Goal: Task Accomplishment & Management: Manage account settings

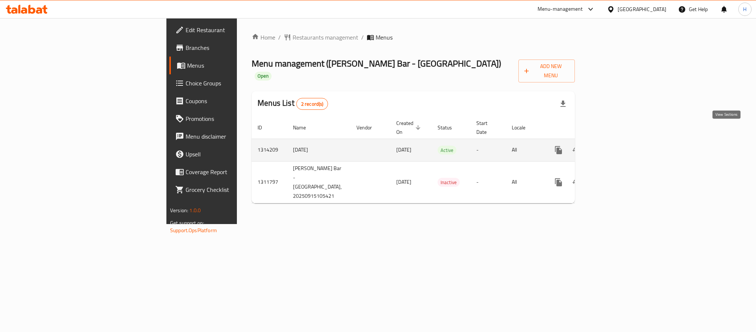
click at [617, 145] on icon "enhanced table" at bounding box center [612, 149] width 9 height 9
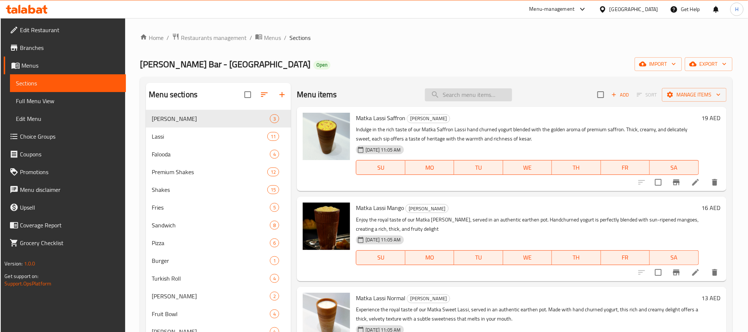
click at [479, 97] on input "search" at bounding box center [468, 94] width 87 height 13
paste input "Fresh Chicken Tikka"
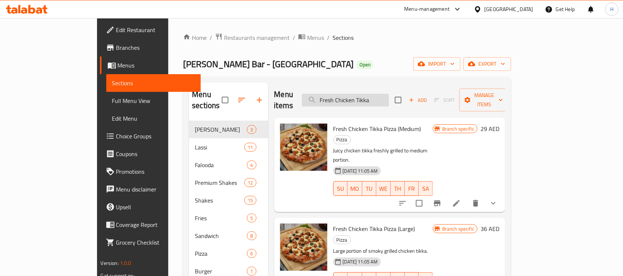
click at [363, 95] on input "Fresh Chicken Tikka" at bounding box center [345, 100] width 87 height 13
paste input "Pannner"
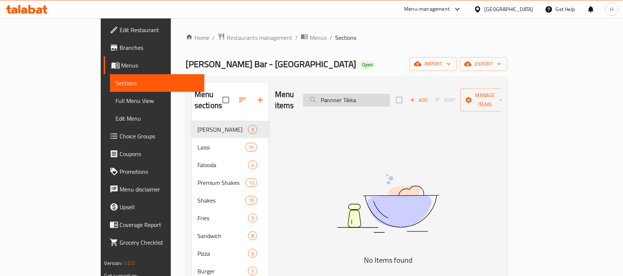
click at [388, 95] on input "Pannner Tikka" at bounding box center [346, 100] width 87 height 13
paste input "eer Tikka Pizz"
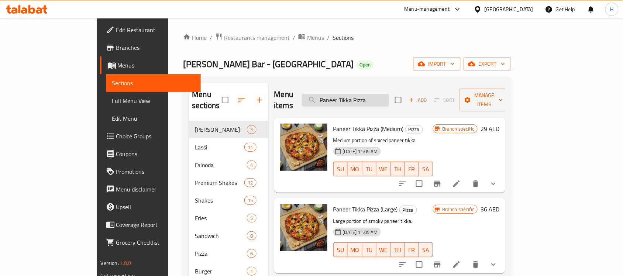
click at [389, 97] on input "Paneer Tikka Pizza" at bounding box center [345, 100] width 87 height 13
paste input "Veg Tikk"
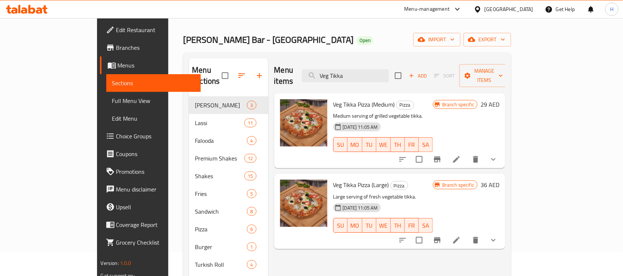
scroll to position [46, 0]
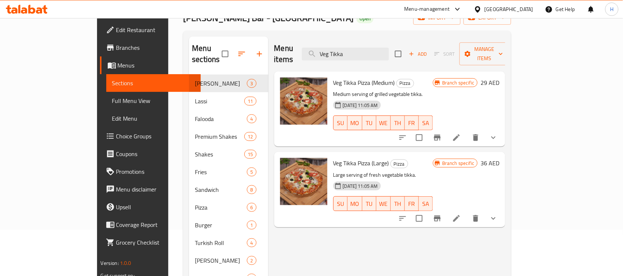
type input "Veg Tikka"
click at [406, 234] on div "Menu items Veg Tikka Add Sort Manage items Veg Tikka Pizza (Medium) Pizza Mediu…" at bounding box center [386, 208] width 237 height 342
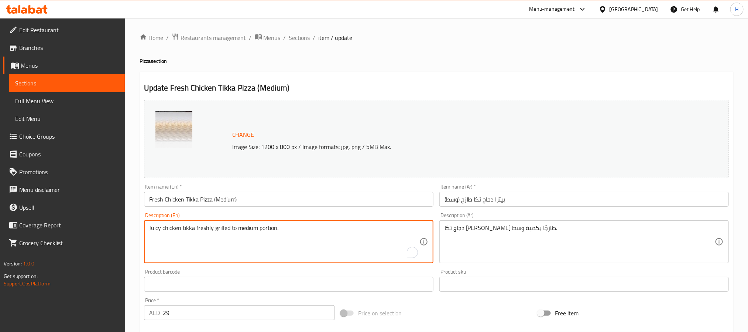
paste textarea "A savory burst of marinated chicken tikka, gooey mozzarella, and pizza sauce, t…"
type textarea "A savory burst of marinated chicken tikka, gooey mozzarella, and pizza sauce, t…"
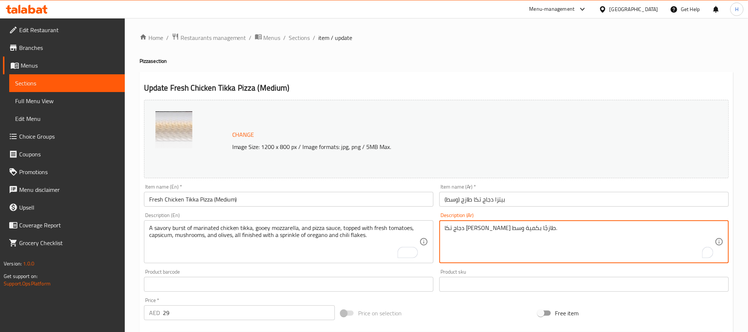
paste textarea "نفجار لذيذ من دجاج تيكا المتبل، وجبنة الموزاريلا، وصلصة البيتزا، ومغطى بالطماطم…"
drag, startPoint x: 678, startPoint y: 229, endPoint x: 686, endPoint y: 229, distance: 7.4
click at [678, 229] on textarea "انفجار لذيذ من دجاج تيكا المتبل، وجبنة الموزاريلا، وصلصة البيتزا، ومغطى بالطماط…" at bounding box center [579, 241] width 270 height 35
click at [632, 228] on textarea "انفجار لذيذ من دجاج تكا المتبل، وجبنة الموزاريلا، وصلصة البيتزا، ومغطى بالطماطم…" at bounding box center [579, 241] width 270 height 35
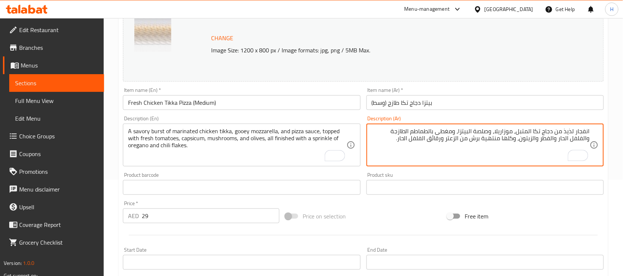
scroll to position [185, 0]
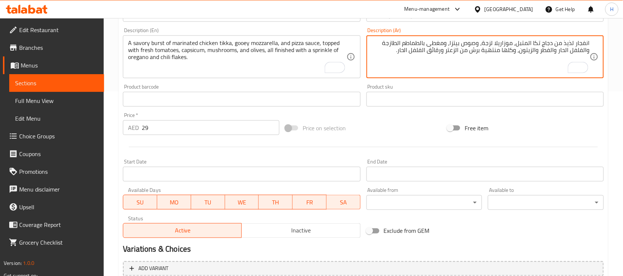
click at [186, 50] on textarea "A savory burst of marinated chicken tikka, gooey mozzarella, and pizza sauce, t…" at bounding box center [237, 57] width 218 height 35
paste textarea "مزيج شهي من دجاج التكا المتبل، وجبنة الموزاريلا الذائبة، وصلصة البيتزا، تعلوها …"
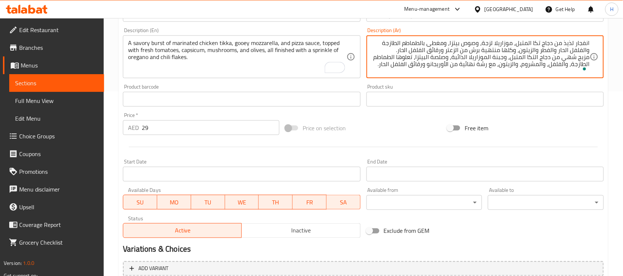
click at [401, 61] on textarea "انفجار لذيذ من دجاج تكا المتبل، موزاريلا لزجة، وصوص بيتزا، ومغطى بالطماطم الطاز…" at bounding box center [481, 57] width 218 height 35
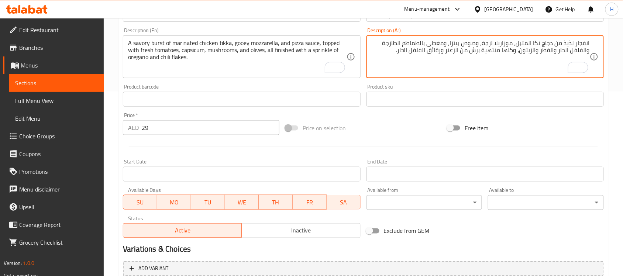
click at [564, 51] on textarea "انفجار لذيذ من دجاج تكا المتبل، موزاريلا لزجة، وصوص بيتزا، ومغطى بالطماطم الطاز…" at bounding box center [481, 57] width 218 height 35
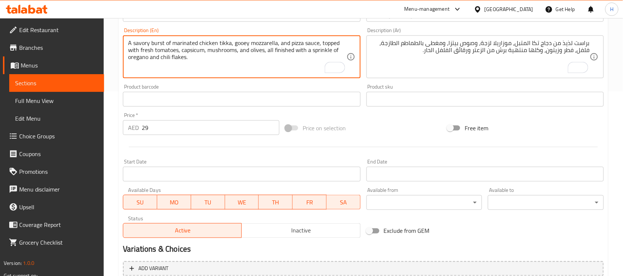
drag, startPoint x: 165, startPoint y: 43, endPoint x: 119, endPoint y: 40, distance: 46.2
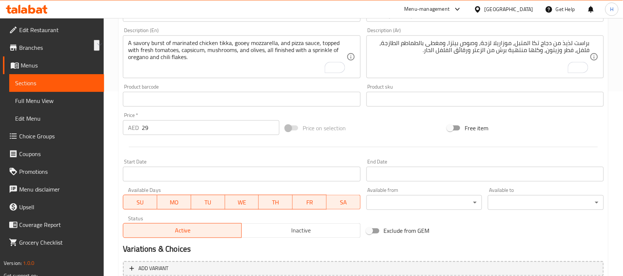
click at [385, 117] on div "Change Image Size: 1200 x 800 px / Image formats: jpg, png / 5MB Max. Item name…" at bounding box center [363, 76] width 487 height 329
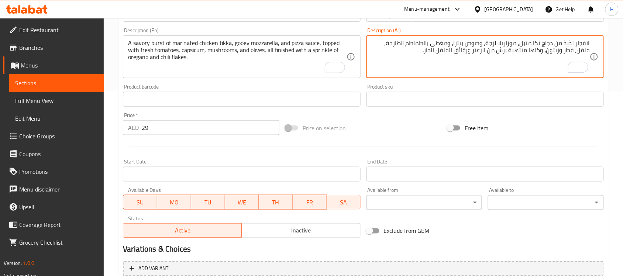
click at [258, 44] on textarea "A savory burst of marinated chicken tikka, gooey mozzarella, and pizza sauce, t…" at bounding box center [237, 57] width 218 height 35
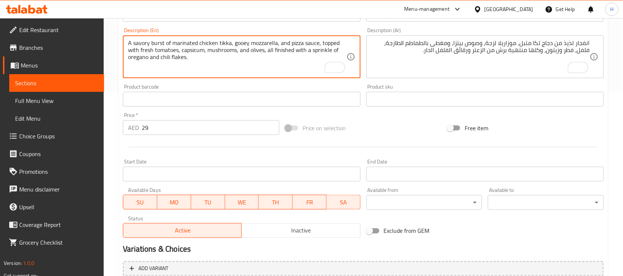
click at [510, 41] on textarea "انفجار لذيذ من دجاج تكا متبل، موزاريلا لزجة، وصوص بيتزا، ومغطى بالطماطم الطازجة…" at bounding box center [481, 57] width 218 height 35
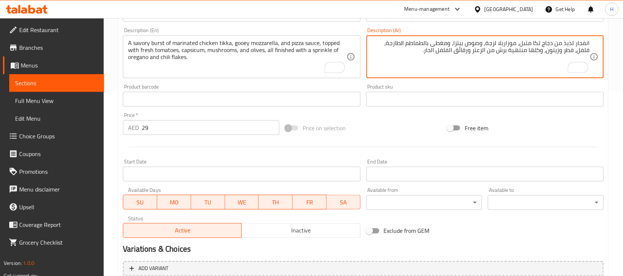
paste textarea "To enrich screen reader interactions, please activate Accessibility in Grammarl…"
type textarea "انفجار لذيذ من دجاج تكا متبل، موزاريلا لزجة، وصوص بيتزا، ومغطى بالطماطم الطازجة…"
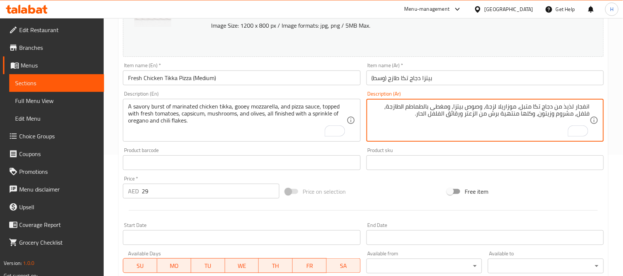
scroll to position [46, 0]
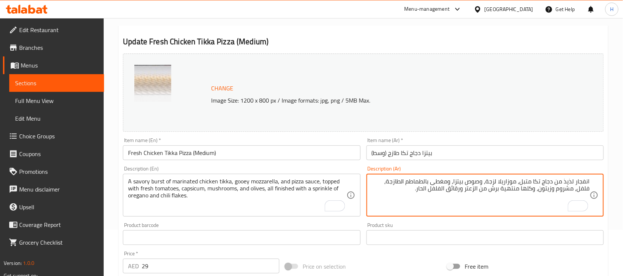
click at [453, 156] on input "بيتزا دجاج تكا طازج (وسط)" at bounding box center [485, 152] width 237 height 15
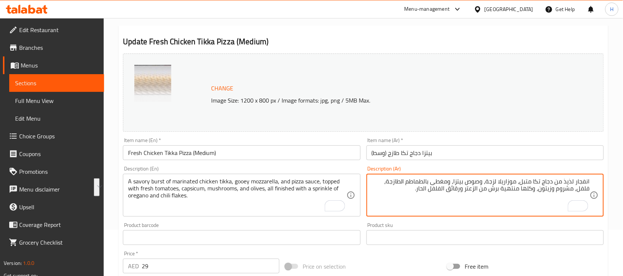
click at [302, 155] on input "Fresh Chicken Tikka Pizza (Medium)" at bounding box center [241, 152] width 237 height 15
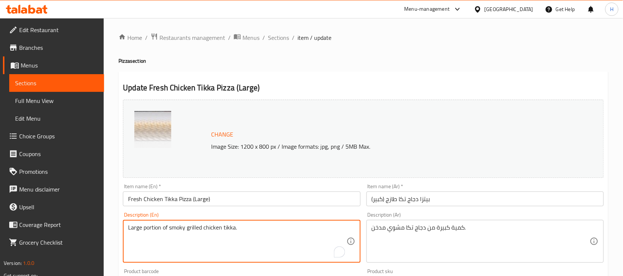
paste textarea "A savory burst of marinated chicken tikka, gooey mozzarella, and pizza sauce, t…"
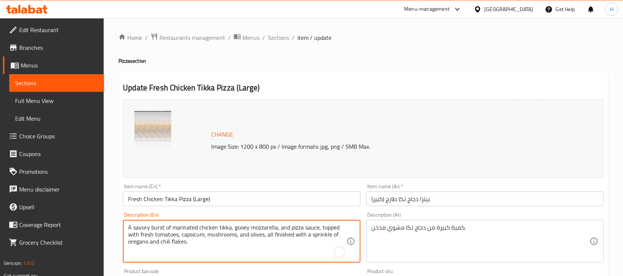
type textarea "A savory burst of marinated chicken tikka, gooey mozzarella, and pizza sauce, t…"
click at [470, 224] on div "كمية كبيرة من دجاج تكا مشوي مدخن. Description (Ar)" at bounding box center [485, 241] width 237 height 43
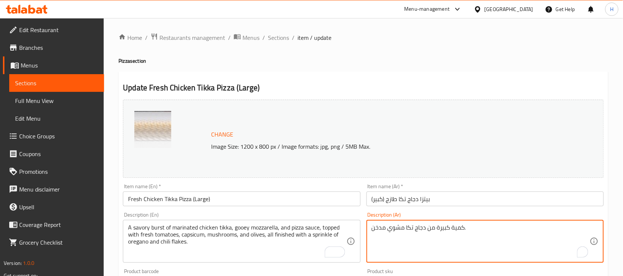
paste textarea "انفجار لذيذ من دجاج تكا متبل، موزاريلا لزجة، وصوص بيتزا، ومغطى بالطماطم الطازجة…"
type textarea "انفجار لذيذ من دجاج تكا متبل، موزاريلا لزجة، وصوص بيتزا، ومغطى بالطماطم الطازجة…"
click at [470, 198] on input "بيتزا دجاج تكا طازج (كبير)" at bounding box center [485, 199] width 237 height 15
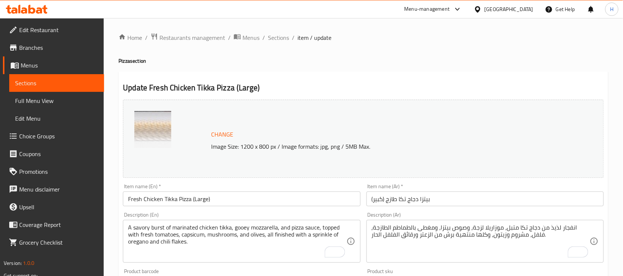
click at [326, 200] on input "Fresh Chicken Tikka Pizza (Large)" at bounding box center [241, 199] width 237 height 15
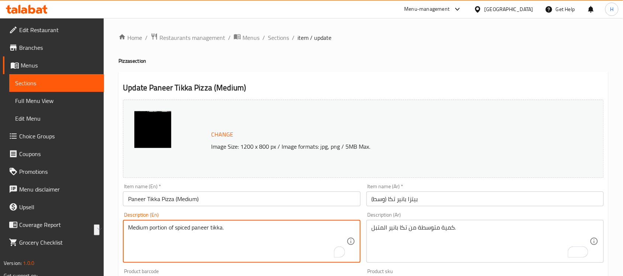
paste textarea "Paneer Tikka Pizza (Large)"
paste textarea "soft paneer tikka chunks, mushrooms, black olives, and fresh capsicum on a chee…"
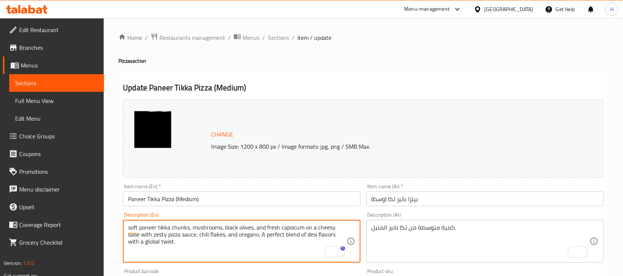
type textarea "soft paneer tikka chunks, mushrooms, black olives, and fresh capsicum on a chee…"
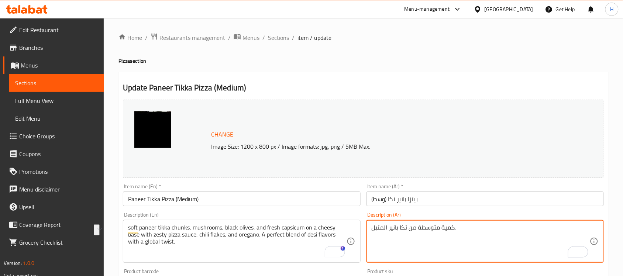
paste textarea "طع بانير تكا طرية، مشروم، زيتون أسود، وفلفل طازج على قاعدة جبن، مع صوص بيتزا من…"
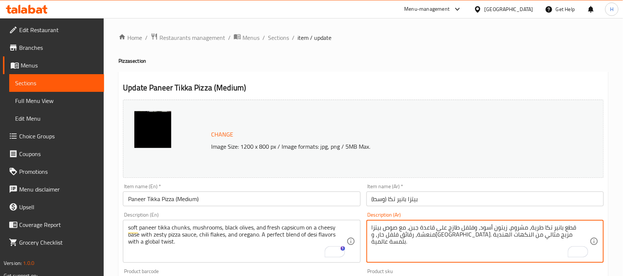
type textarea "قطع بانير تكا طرية، مشروم، زيتون أسود، وفلفل طازج على قاعدة جبن، مع صوص بيتزا م…"
click at [434, 203] on input "بيتزا بانير تكا (وسط)" at bounding box center [485, 199] width 237 height 15
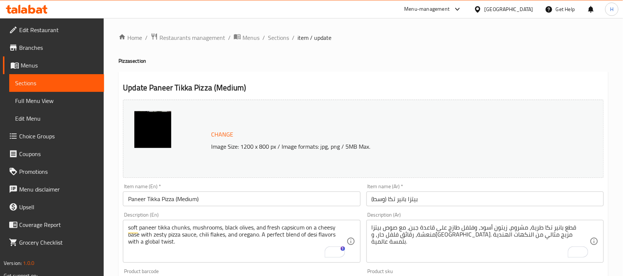
click at [274, 199] on input "Paneer Tikka Pizza (Medium)" at bounding box center [241, 199] width 237 height 15
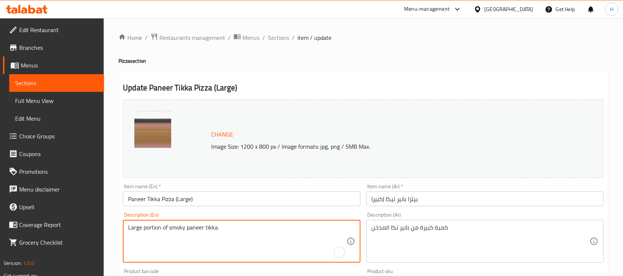
paste textarea "soft paneer tikka chunks, mushrooms, black olives, and fresh capsicum on a chee…"
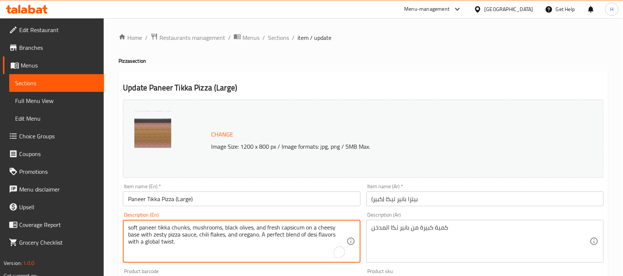
type textarea "soft paneer tikka chunks, mushrooms, black olives, and fresh capsicum on a chee…"
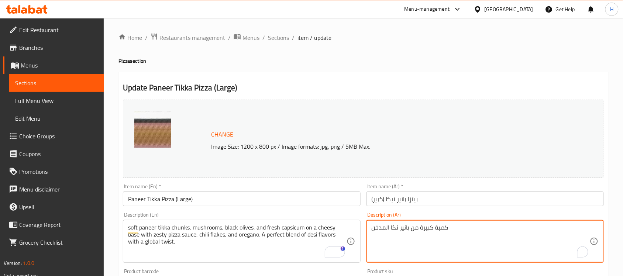
paste textarea "طع بانير تيكا طرية، فطر، زيتون أسود، وفلفل حلو طازج على قاعدة جبن، مع صلصة بيتز…"
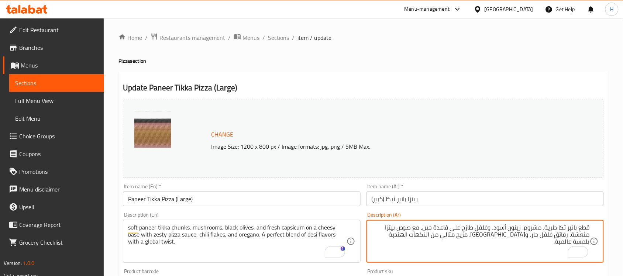
type textarea "قطع بانير تكا طرية، مشروم، زيتون أسود، وفلفل طازج على قاعدة جبن، مع صوص بيتزا م…"
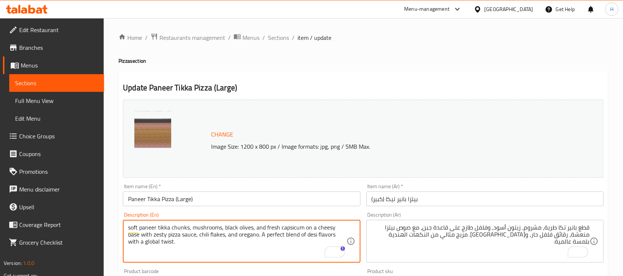
click at [148, 233] on textarea "soft paneer tikka chunks, mushrooms, black olives, and fresh capsicum on a chee…" at bounding box center [237, 241] width 218 height 35
drag, startPoint x: 248, startPoint y: 235, endPoint x: 260, endPoint y: 241, distance: 13.5
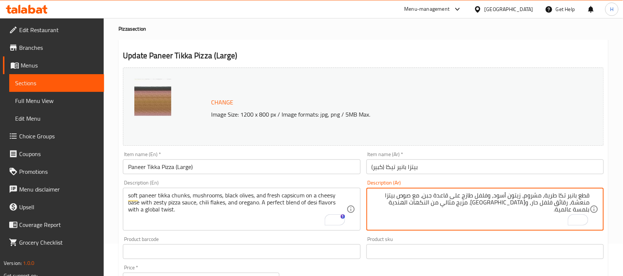
scroll to position [46, 0]
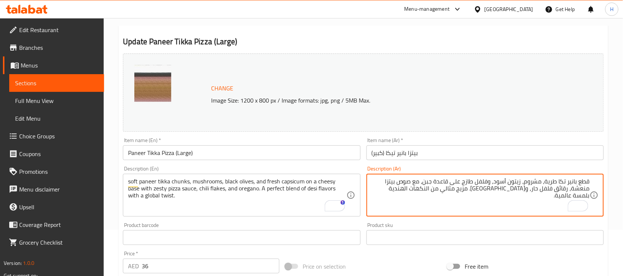
click at [419, 154] on input "بيتزا بانير تيكا (كبير)" at bounding box center [485, 152] width 237 height 15
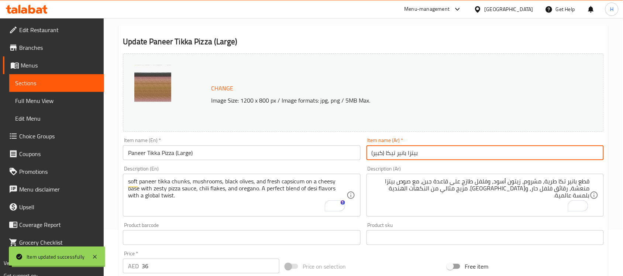
click at [262, 156] on input "Paneer Tikka Pizza (Large)" at bounding box center [241, 152] width 237 height 15
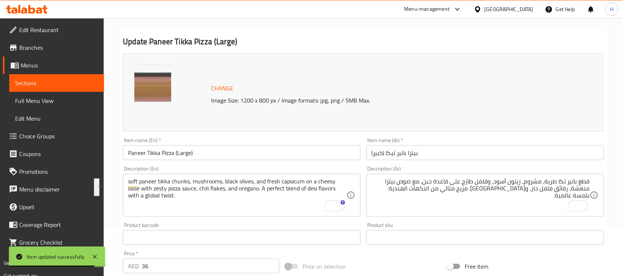
click at [368, 44] on h2 "Update Paneer Tikka Pizza (Large)" at bounding box center [363, 41] width 481 height 11
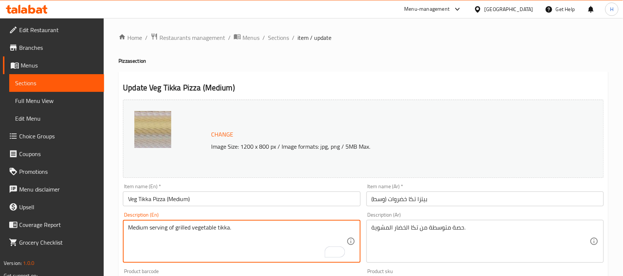
click at [278, 240] on textarea "Medium serving of grilled vegetable tikka." at bounding box center [237, 241] width 218 height 35
paste textarea "Packed with tender paneer, fresh veggies, and gooey cheese, all smothered in ri…"
type textarea "Packed with tender paneer, fresh veggies, and gooey cheese, all smothered in ri…"
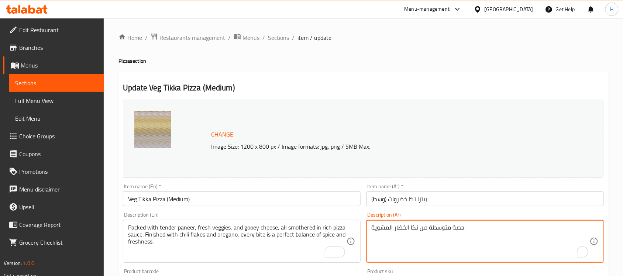
paste textarea "نية بالبانير الطري، خضراوات طازجة، جبنة لزجة، مغطاة بصلصة بيتزا غنية. تُزيّنها …"
type textarea "غنية بالبانير الطري، خضراوات طازجة، جبنة لزجة، مغطاة بصلصة بيتزا غنية. تُزيّنها…"
click at [310, 197] on input "Veg Tikka Pizza (Medium)" at bounding box center [241, 199] width 237 height 15
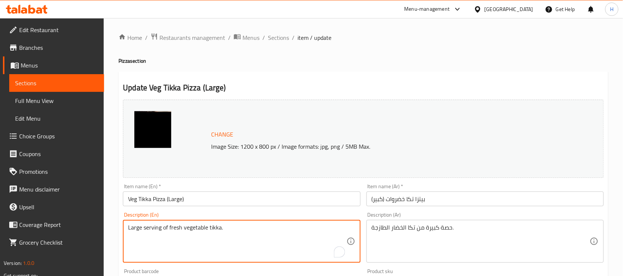
paste textarea "Packed with tender paneer, fresh veggies, and gooey cheese, all smothered in ri…"
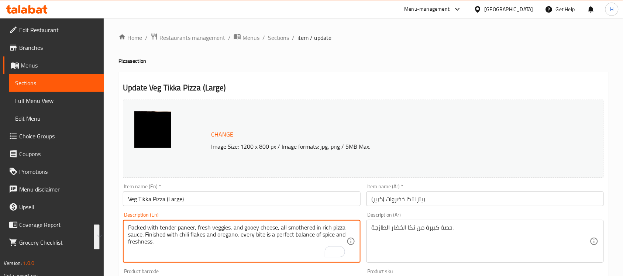
type textarea "Packed with tender paneer, fresh veggies, and gooey cheese, all smothered in ri…"
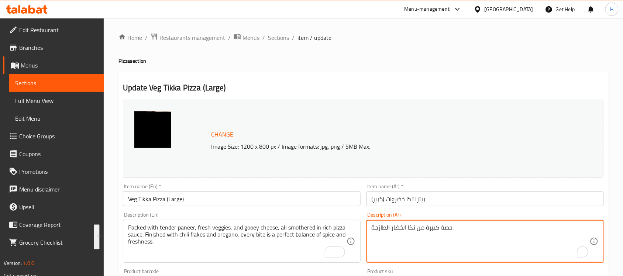
paste textarea "نية بجبنة البانير الطرية، والخضراوات الطازجة، والجبنة الطرية، مغطاة بصلصة بيتزا…"
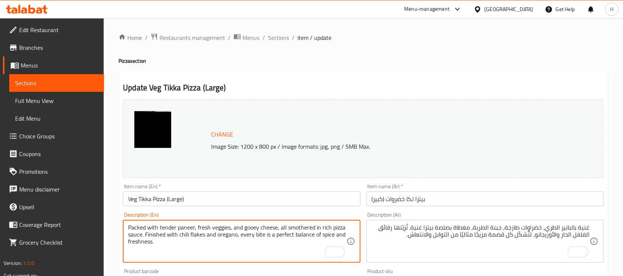
click at [248, 228] on textarea "Packed with tender paneer, fresh veggies, and gooey cheese, all smothered in ri…" at bounding box center [237, 241] width 218 height 35
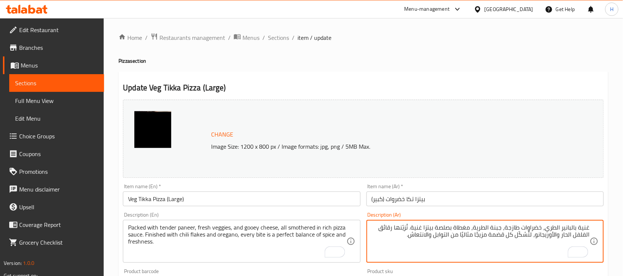
click at [483, 228] on textarea "غنية بالبانير الطري، خضراوات طازجة، جبنة الطرية، مغطاة بصلصة بيتزا غنية. تُزيّن…" at bounding box center [481, 241] width 218 height 35
paste textarea "لزج"
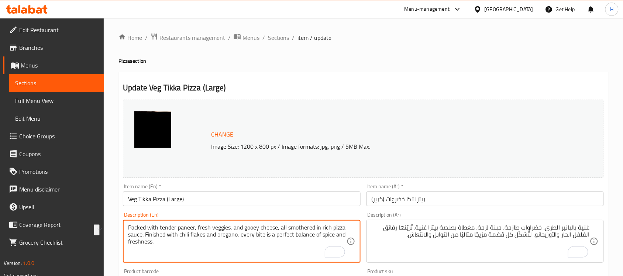
drag, startPoint x: 289, startPoint y: 227, endPoint x: 318, endPoint y: 224, distance: 29.3
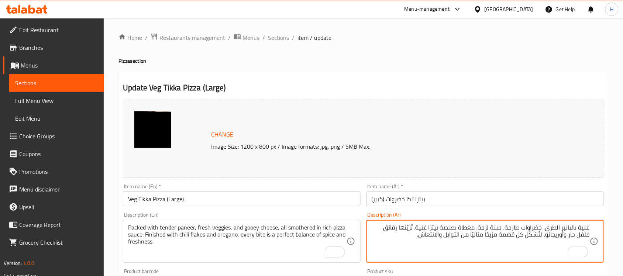
type textarea "غنية بالبانير الطري، خضراوات طازجة، جبنة لزجة، مغطاة بصلصة بيتزا غنية. تُزيّنها…"
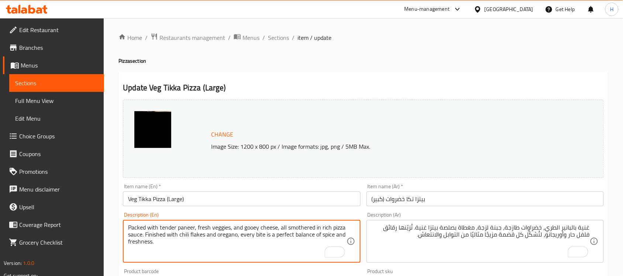
click at [230, 237] on textarea "Packed with tender paneer, fresh veggies, and gooey cheese, all smothered in ri…" at bounding box center [237, 241] width 218 height 35
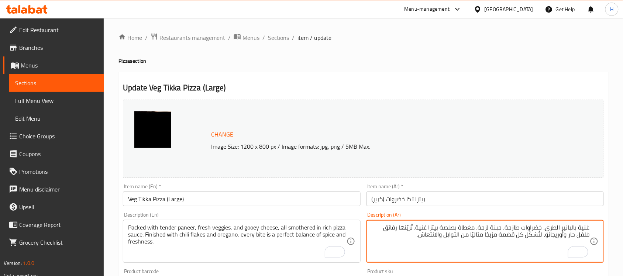
click at [466, 203] on input "بيتزا تكا خضروات (كبير)" at bounding box center [485, 199] width 237 height 15
click at [310, 197] on input "Veg Tikka Pizza (Large)" at bounding box center [241, 199] width 237 height 15
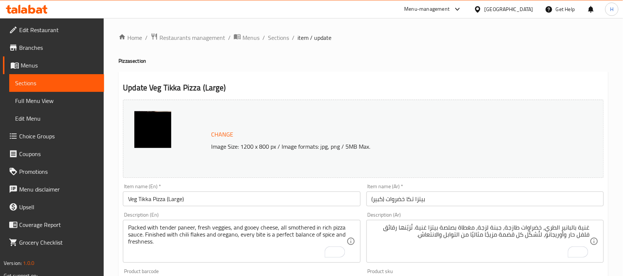
click at [265, 198] on input "Veg Tikka Pizza (Large)" at bounding box center [241, 199] width 237 height 15
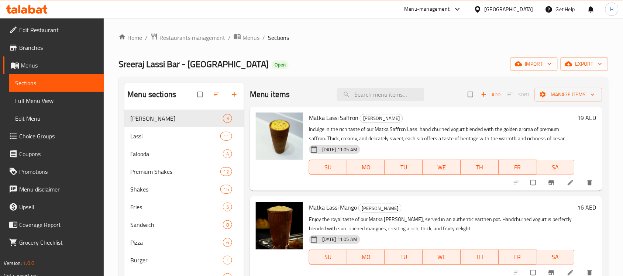
click at [79, 102] on span "Full Menu View" at bounding box center [56, 100] width 83 height 9
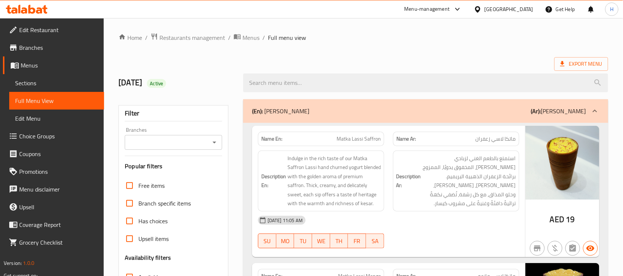
click at [214, 145] on icon "Open" at bounding box center [214, 142] width 9 height 9
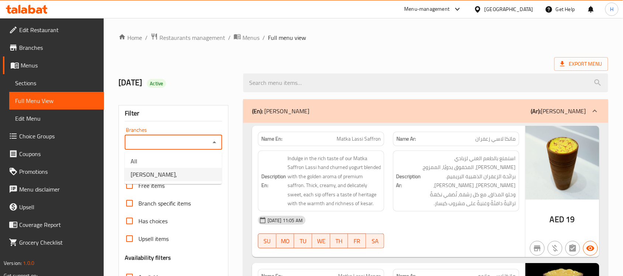
click at [177, 174] on span "Sreeraj Lassi Bar - Sharjah," at bounding box center [154, 174] width 47 height 9
type input "Sreeraj Lassi Bar - Sharjah,"
click at [227, 163] on div "Filter Branches Sreeraj Lassi Bar - Sharjah, Branches Popular filters Free item…" at bounding box center [174, 241] width 110 height 273
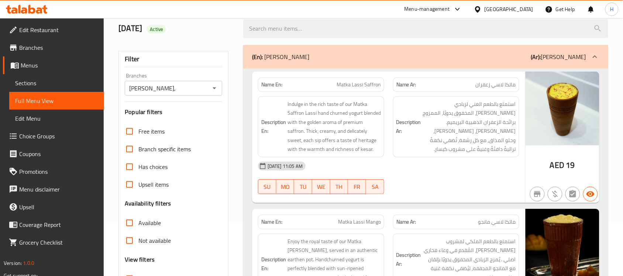
scroll to position [138, 0]
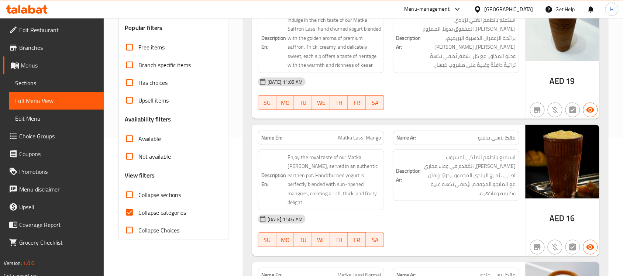
click at [169, 194] on span "Collapse sections" at bounding box center [159, 194] width 42 height 9
click at [138, 194] on input "Collapse sections" at bounding box center [130, 195] width 18 height 18
checkbox input "true"
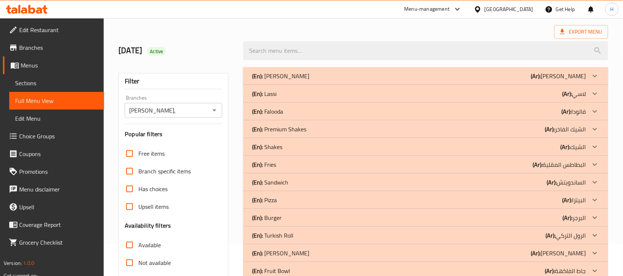
scroll to position [0, 0]
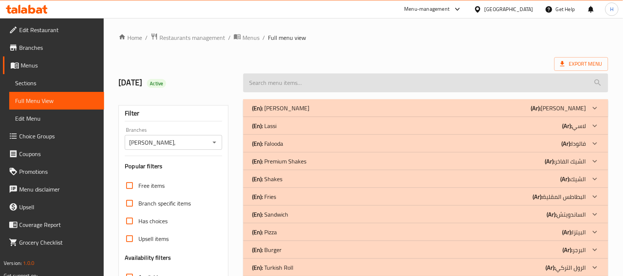
click at [333, 87] on input "search" at bounding box center [425, 82] width 365 height 19
paste input "Fresh Chicken Tikka Pizz"
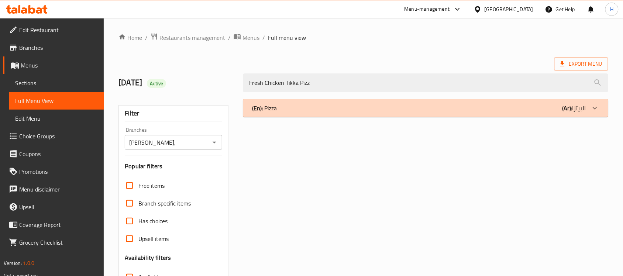
type input "Fresh Chicken Tikka Pizz"
click at [331, 108] on div "(En): Pizza (Ar): البيتزا" at bounding box center [419, 108] width 334 height 9
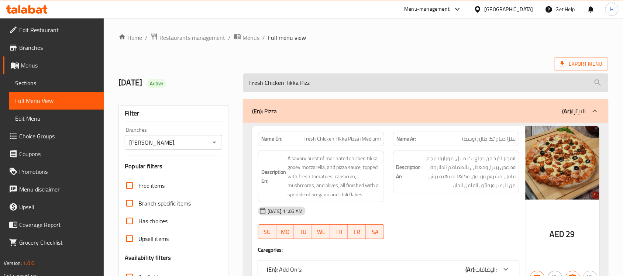
click at [290, 80] on input "Fresh Chicken Tikka Pizz" at bounding box center [425, 82] width 365 height 19
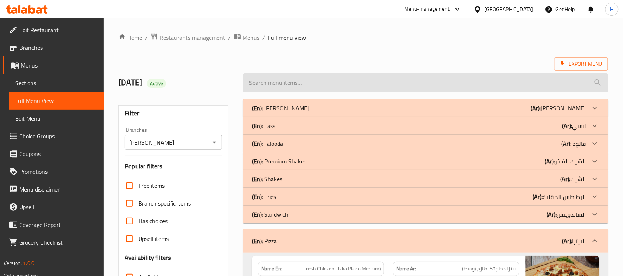
click at [279, 91] on input "search" at bounding box center [425, 82] width 365 height 19
paste input "Fresh Chicken Tikka Pizz"
type input "Fresh Chicken Tikka Pizz"
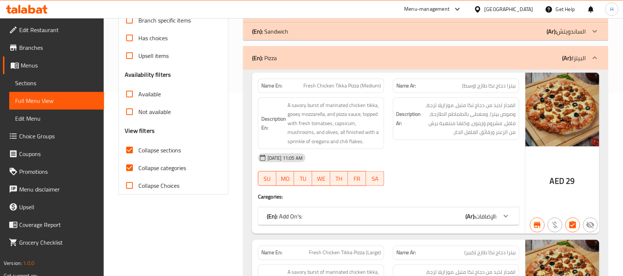
scroll to position [185, 0]
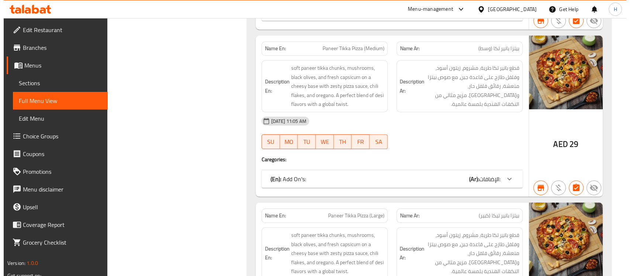
scroll to position [0, 0]
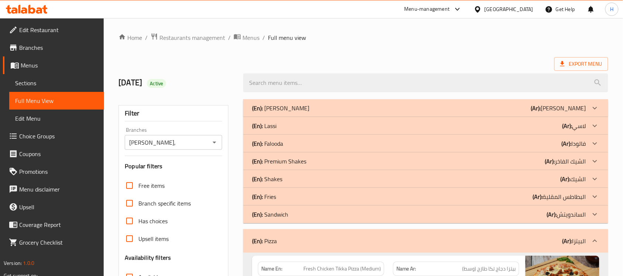
drag, startPoint x: 209, startPoint y: 177, endPoint x: 222, endPoint y: 27, distance: 150.8
click at [450, 38] on ol "Home / Restaurants management / Menus / Full menu view" at bounding box center [364, 38] width 490 height 10
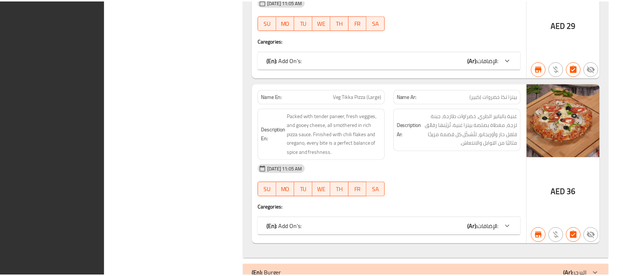
scroll to position [1173, 0]
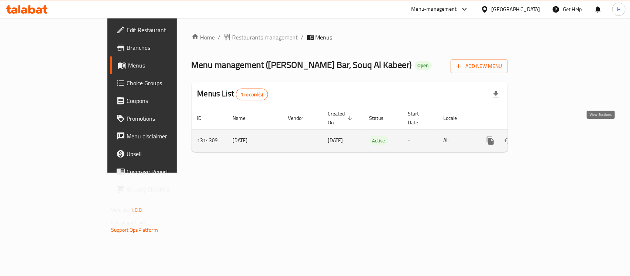
click at [548, 136] on icon "enhanced table" at bounding box center [543, 140] width 9 height 9
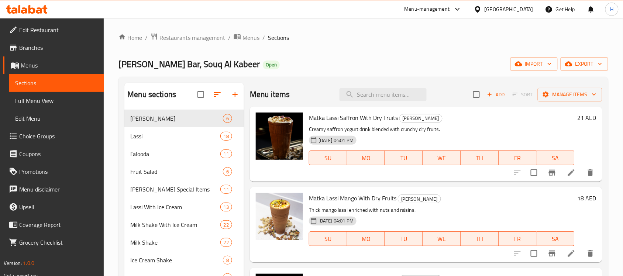
click at [322, 92] on div "Menu items Add Sort Manage items" at bounding box center [426, 95] width 353 height 24
click at [361, 95] on input "search" at bounding box center [383, 94] width 87 height 13
paste input "Anjeer x dates shake"
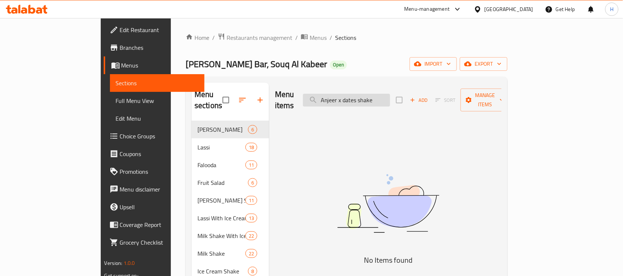
click at [380, 100] on input "Anjeer x dates shake" at bounding box center [346, 100] width 87 height 13
paste input "Dates Mix Milk Shake"
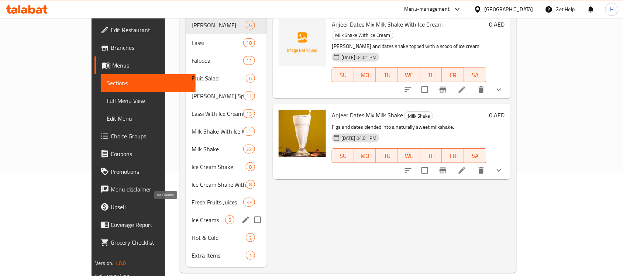
click at [192, 216] on span "Ice Creams" at bounding box center [209, 220] width 34 height 9
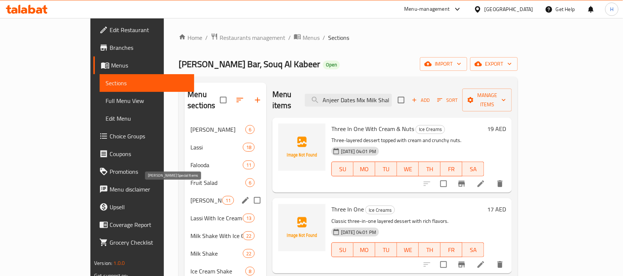
click at [190, 196] on span "Sreeraj Special Items" at bounding box center [205, 200] width 31 height 9
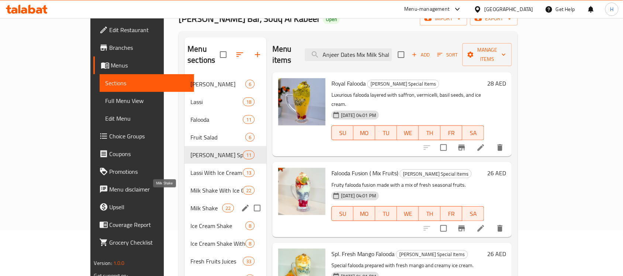
scroll to position [46, 0]
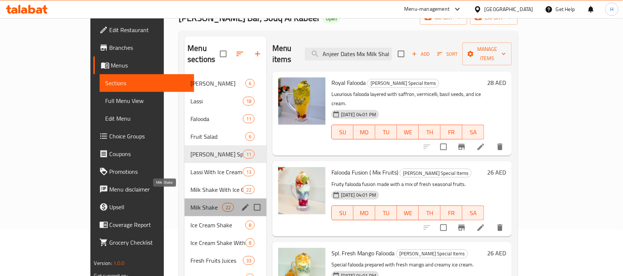
click at [190, 203] on span "Milk Shake" at bounding box center [205, 207] width 31 height 9
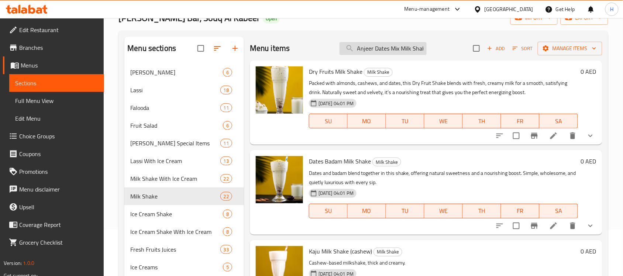
click at [399, 47] on input "Anjeer Dates Mix Milk Shake" at bounding box center [383, 48] width 87 height 13
type input "pista"
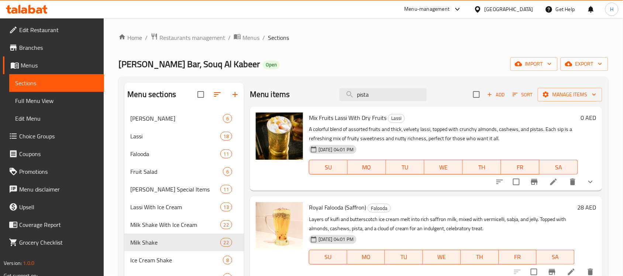
drag, startPoint x: 371, startPoint y: 94, endPoint x: 310, endPoint y: 96, distance: 61.0
click at [310, 96] on div "Menu items pista Add Sort Manage items" at bounding box center [426, 95] width 353 height 24
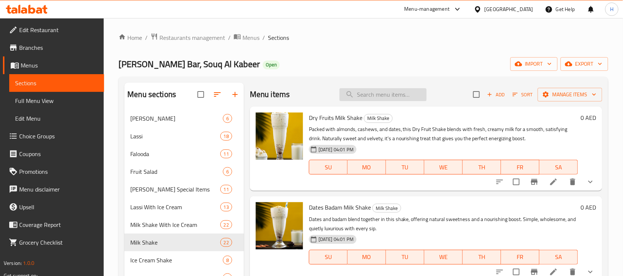
click at [374, 92] on input "search" at bounding box center [383, 94] width 87 height 13
click at [368, 97] on input "search" at bounding box center [383, 94] width 87 height 13
paste input "Fresh strawberry shake"
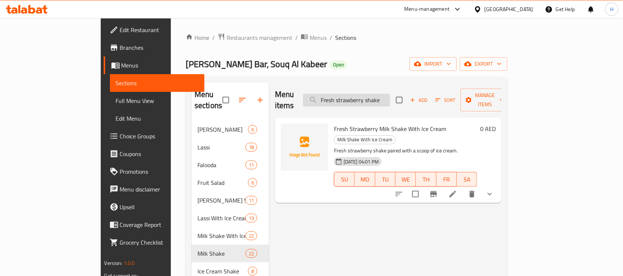
click at [390, 96] on input "Fresh strawberry shake" at bounding box center [346, 100] width 87 height 13
click at [379, 98] on input "strawberry sha" at bounding box center [346, 100] width 87 height 13
paste input "Fresh Strawberry Milk Shak"
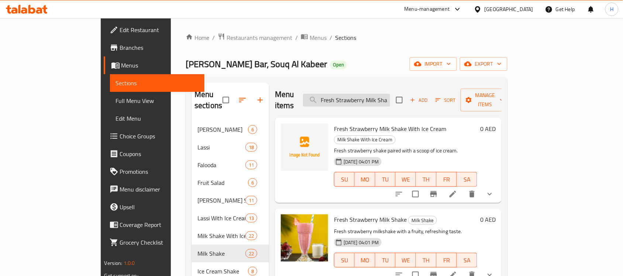
click at [390, 95] on input "Fresh Strawberry Milk Shak" at bounding box center [346, 100] width 87 height 13
paste input "Chocolate Ice Cream Shake"
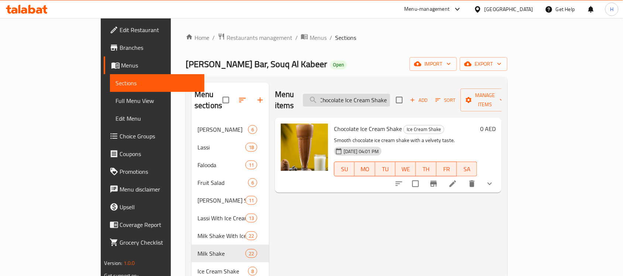
click at [390, 95] on input "Chocolate Ice Cream Shake" at bounding box center [346, 100] width 87 height 13
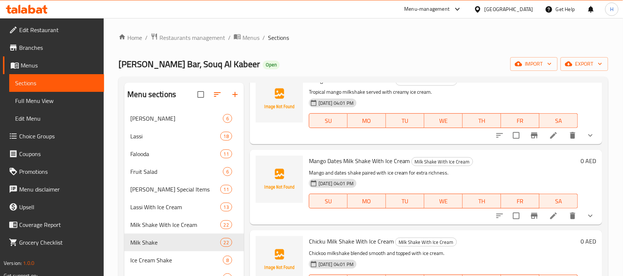
scroll to position [796, 0]
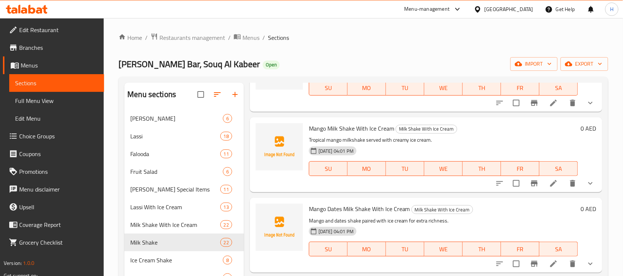
click at [383, 71] on div "Sreeraj Lassi Bar, Souq Al Kabeer Open import export" at bounding box center [364, 64] width 490 height 14
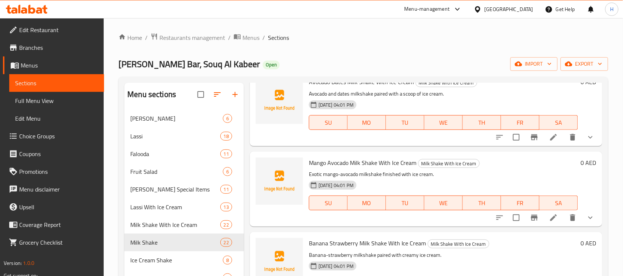
scroll to position [0, 0]
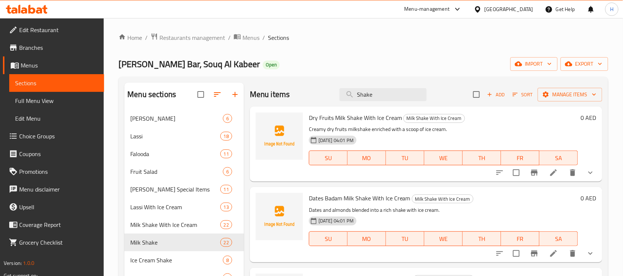
drag, startPoint x: 399, startPoint y: 176, endPoint x: 388, endPoint y: 43, distance: 133.7
click at [390, 90] on input "Shake" at bounding box center [383, 94] width 87 height 13
paste input "Chocolate Ice Cream"
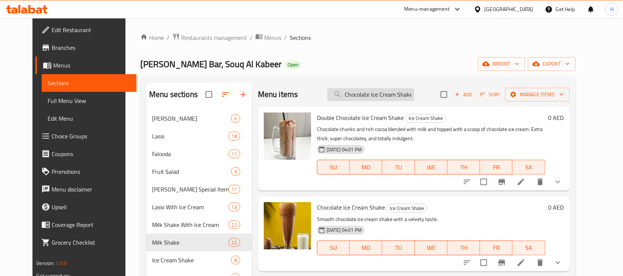
click at [378, 91] on input "Chocolate Ice Cream Shake" at bounding box center [370, 94] width 87 height 13
paste input "Butterscotch"
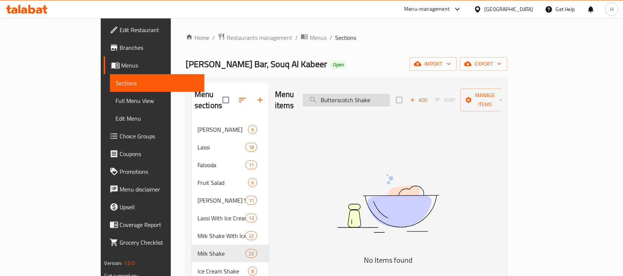
click at [368, 94] on input "Butterscotch Shake" at bounding box center [346, 100] width 87 height 13
paste input "Scotch Ice Cream Shake"
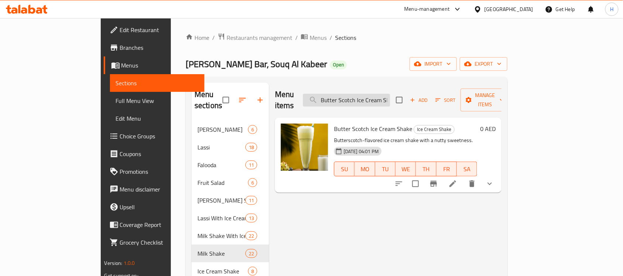
click at [390, 95] on input "Butter Scotch Ice Cream Shak" at bounding box center [346, 100] width 87 height 13
paste input "Pista Ice Cream Milk Shake"
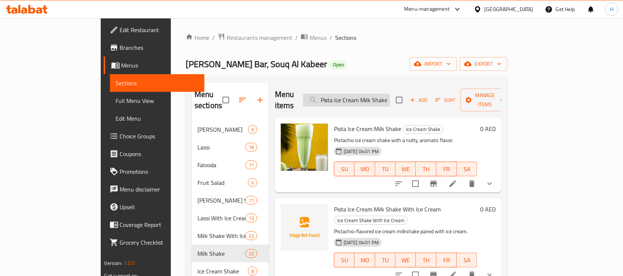
click at [371, 94] on input "Pista Ice Cream Milk Shake" at bounding box center [346, 100] width 87 height 13
paste input "ure Apple Juice"
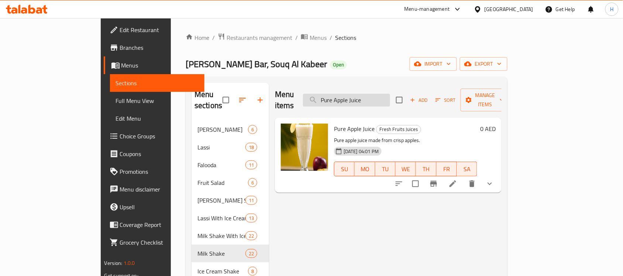
click at [386, 95] on input "Pure Apple Juice" at bounding box center [346, 100] width 87 height 13
paste input "Fruit Salad + Ice Cream"
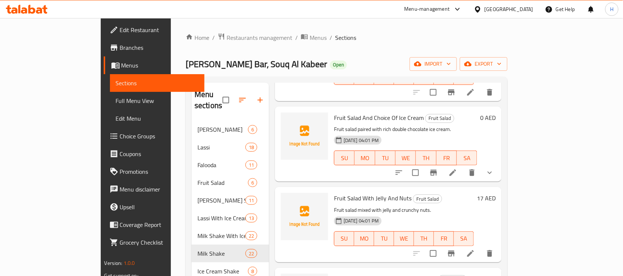
scroll to position [185, 0]
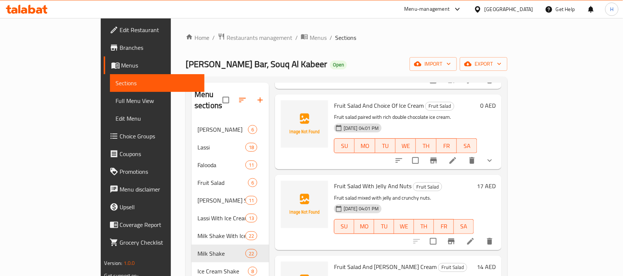
type input "Fruit Salad"
click at [373, 100] on span "Fruit Salad And Choice Of Ice Cream" at bounding box center [379, 105] width 90 height 11
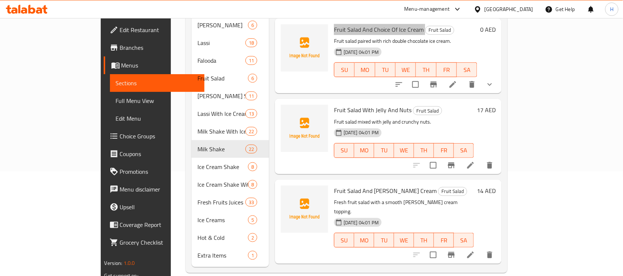
scroll to position [86, 0]
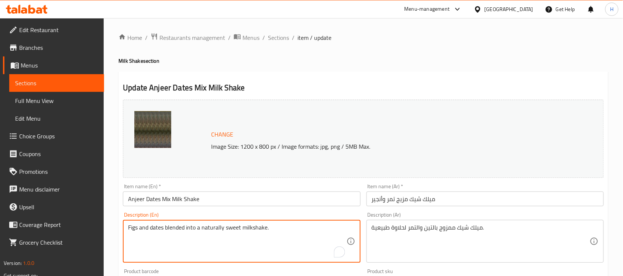
paste textarea "Bold but grounded. The Anjeer x Dates Shake blends the chewy depth of figs with…"
type textarea "Bold but grounded. The Anjeer x Dates Shake blends the chewy depth of figs with…"
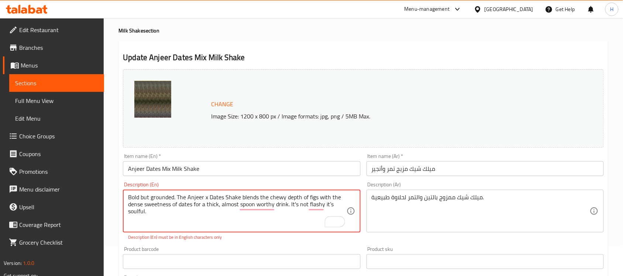
scroll to position [46, 0]
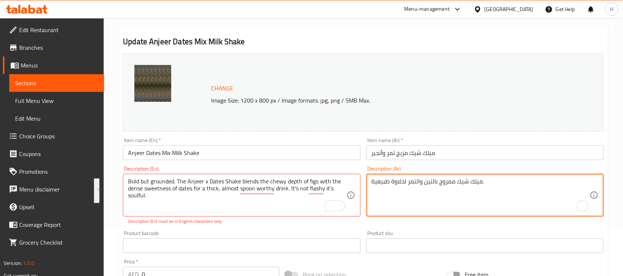
paste textarea "ريء ولكنه واقعي. يمزج ميلك شيك أنجير × التمر بين نكهة التين اللزج وحلاوة التمر …"
paste textarea "جريء ولكنه واقعي. يمزج ميلك شيك أنجير × التمر بين نكهة التين اللزج وحلاوة التمر…"
type textarea "جريء ولكنه واقعي. يمزج ميلك شيك أنجير × التمر بين نكهة التين اللزج وحلاوة التمر…"
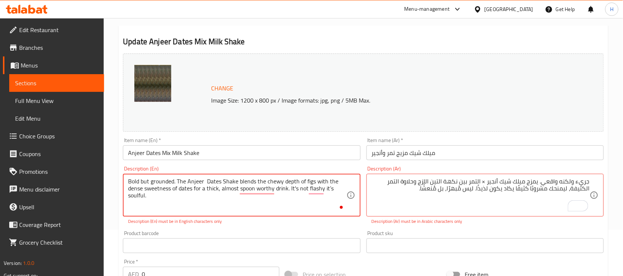
type textarea "Bold but grounded. The Anjeer x Dates Shake blends the chewy depth of figs with…"
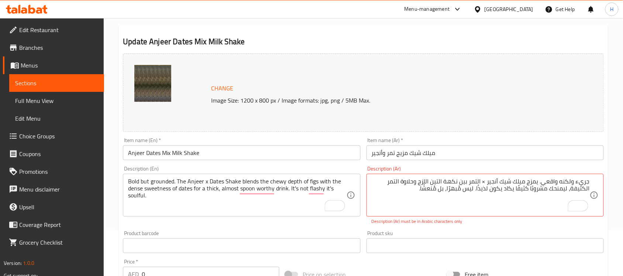
scroll to position [65, 0]
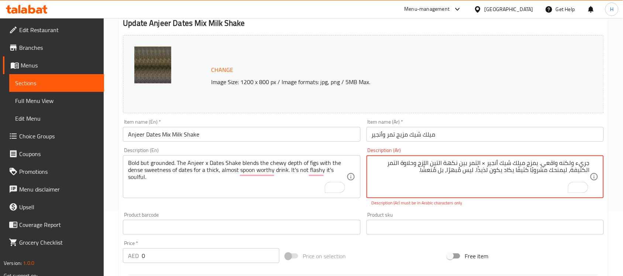
click at [483, 164] on textarea "جريء ولكنه واقعي. يمزج ميلك شيك أنجير × التمر بين نكهة التين اللزج وحلاوة التمر…" at bounding box center [481, 176] width 218 height 35
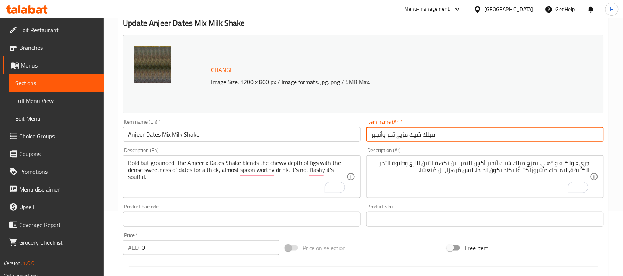
drag, startPoint x: 383, startPoint y: 134, endPoint x: 391, endPoint y: 135, distance: 8.2
click at [383, 134] on input "ميلك شيك مزيج تمر وأنجير" at bounding box center [485, 134] width 237 height 15
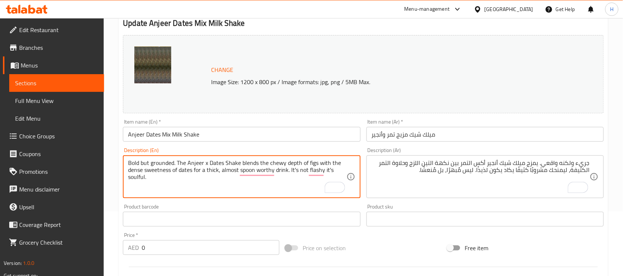
click at [195, 167] on textarea "Bold but grounded. The Anjeer x Dates Shake blends the chewy depth of figs with…" at bounding box center [237, 176] width 218 height 35
drag, startPoint x: 257, startPoint y: 163, endPoint x: 316, endPoint y: 163, distance: 58.7
click at [316, 163] on textarea "Bold but grounded. The Anjeer x Dates Shake blends the chewy depth of figs with…" at bounding box center [237, 176] width 218 height 35
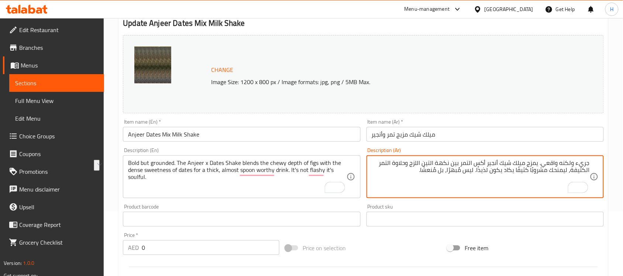
paste textarea "عمق التين اللزج"
click at [505, 171] on textarea "جريء ولكنه واقعي. يمزج ميلك شيك أنجير أكس التمر بين عمق التين اللزج وحلاوة التم…" at bounding box center [481, 176] width 218 height 35
paste textarea "ستحق الملعقة"
type textarea "جريء ولكنه واقعي. يمزج ميلك شيك أنجير أكس التمر بين عمق التين اللزج وحلاوة التم…"
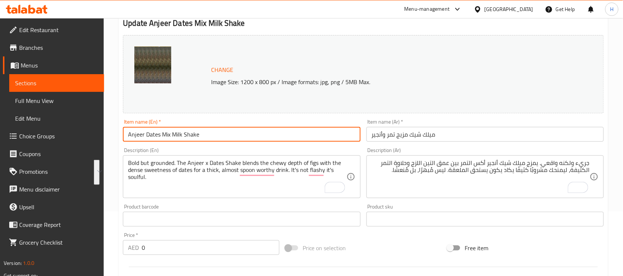
click at [281, 141] on input "Anjeer Dates Mix Milk Shake" at bounding box center [241, 134] width 237 height 15
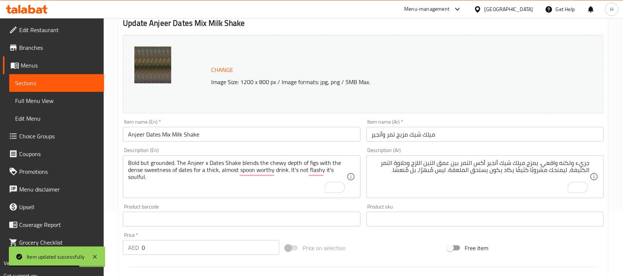
click at [360, 25] on h2 "Update Anjeer Dates Mix Milk Shake" at bounding box center [363, 23] width 481 height 11
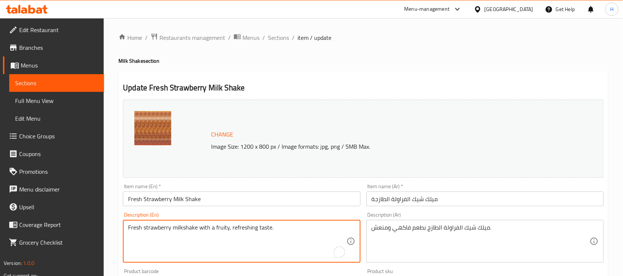
paste textarea "ies blended with chilled milk. Creamy, fruity, and full of berry sweetness"
type textarea "Fresh strawberries blended with chilled milk. Creamy, fruity, and full of berry…"
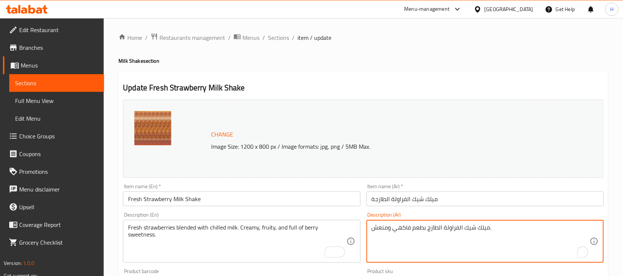
paste textarea "راولة طازجة ممزوجة بالحليب البارد. كريمية، فاكهية، وغنية بحلاوة [DEMOGRAPHIC_DA…"
type textarea "فراولة طازجة ممزوجة بالحليب البارد. كريمية، فاكهية، وغنية بحلاوة التوت."
click at [458, 195] on input "ميلك شيك الفراولة الطازجة" at bounding box center [485, 199] width 237 height 15
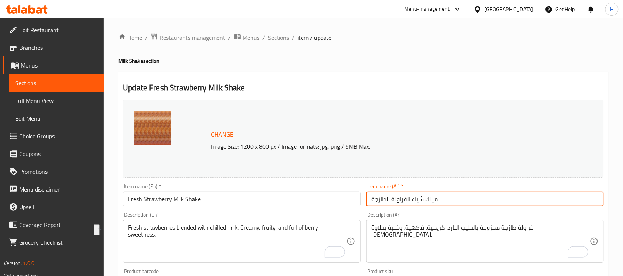
click at [421, 199] on input "ميلك شيك الفراولة الطازجة" at bounding box center [485, 199] width 237 height 15
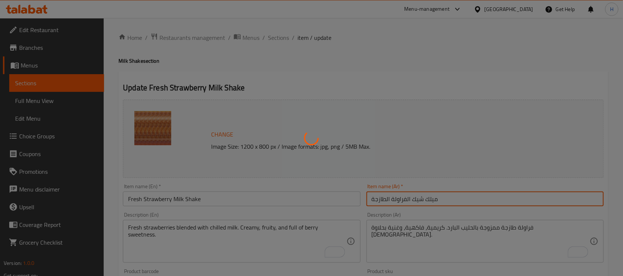
click at [432, 84] on div at bounding box center [311, 138] width 623 height 276
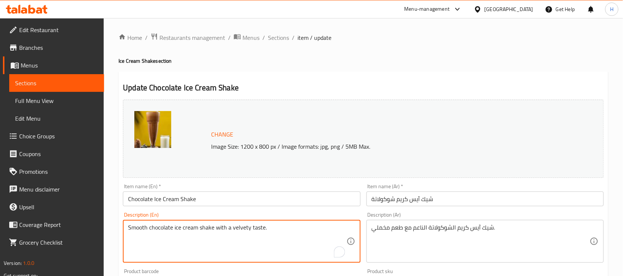
paste textarea "Rich chocolate ice cream blended with fresh milk. Thick, creamy, and full of de…"
type textarea "Rich chocolate ice cream blended with fresh milk. Thick, creamy, and full of de…"
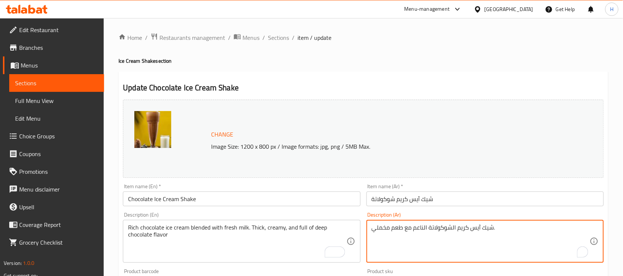
paste textarea "يس [PERSON_NAME] غني ممزوج بالحليب الطازج. [PERSON_NAME]، [PERSON_NAME]، وغني ب…"
click at [412, 233] on textarea "آيس كريم شوكولاتة غني ممزوج بالحليب الطازج. كثيف، كريمي، وغني بنكهة شوكولاتة لع…" at bounding box center [481, 241] width 218 height 35
click at [492, 241] on textarea "آيس كريم شوكولاتة غني ممزوج بالحليب الطازج. كثيف، كريمي، وغني بنكهة شوكولاتة لع…" at bounding box center [481, 241] width 218 height 35
paste textarea "لشوكولاتة ا"
type textarea "آيس كريم شوكولاتة غني ممزوج بالحليب الطازج. كثيف، كريمي، وغني بنكهة الشوكولاتة …"
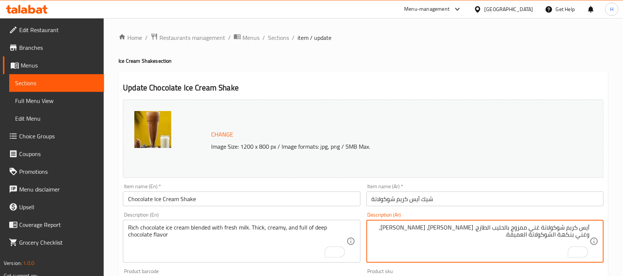
click at [431, 200] on input "شيك آيس كريم شوكولاتة" at bounding box center [485, 199] width 237 height 15
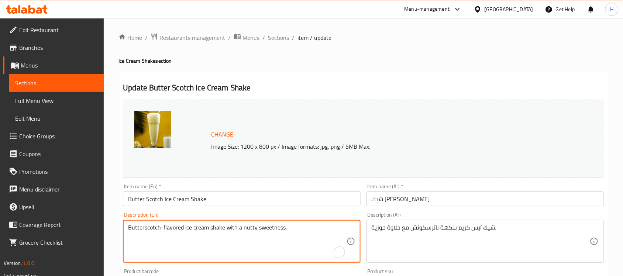
paste textarea "A sweet and nutty indulgence, blending rich butterscotch ice cream and fresh mi…"
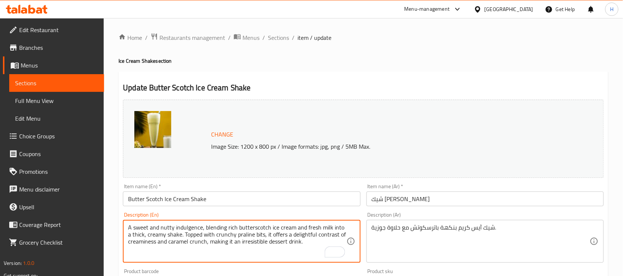
type textarea "A sweet and nutty indulgence, blending rich butterscotch ice cream and fresh mi…"
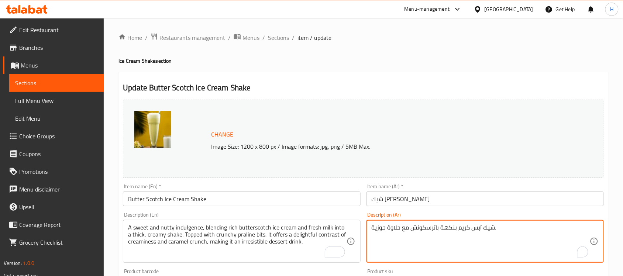
paste textarea "مشروب حلو ومذاق جوزي، يمزج آيس كريم الكراميل الغني بالزبدة مع الحليب الطازج في …"
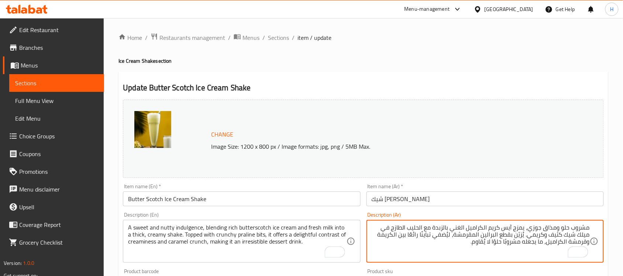
click at [495, 243] on textarea "مشروب حلو ومذاق جوزي، يمزج آيس كريم الكراميل الغني بالزبدة مع الحليب الطازج في …" at bounding box center [481, 241] width 218 height 35
paste textarea "حلوى."
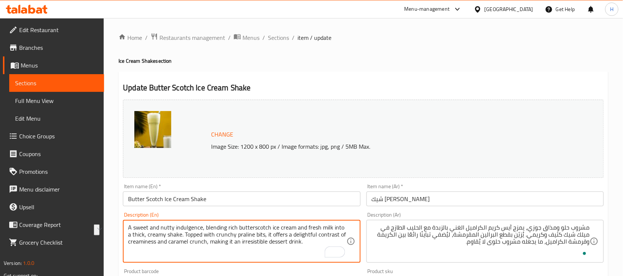
drag, startPoint x: 200, startPoint y: 228, endPoint x: 93, endPoint y: 218, distance: 107.9
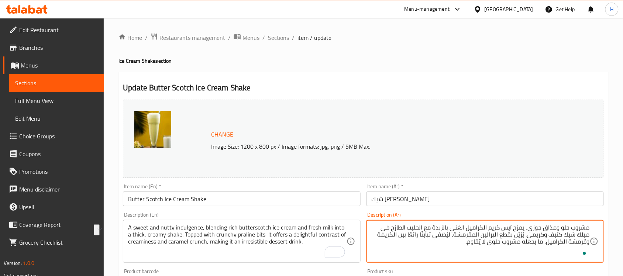
drag, startPoint x: 530, startPoint y: 228, endPoint x: 630, endPoint y: 216, distance: 100.8
paste textarea "عة حلوة وغنية بالنكهات الجوزية"
click at [554, 228] on textarea "متعة حلوة وغنية بالنكهات الجوزية، يمزج آيس كريم الكراميل الغني بالزبدة مع الحلي…" at bounding box center [481, 241] width 218 height 35
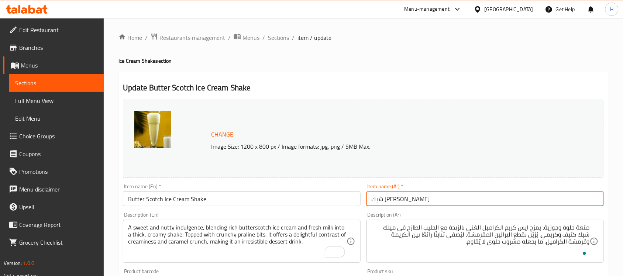
click at [385, 198] on input "شيك [PERSON_NAME]" at bounding box center [485, 199] width 237 height 15
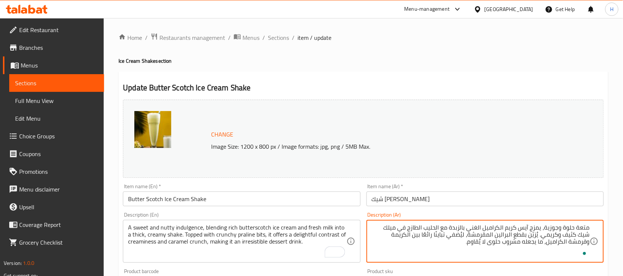
click at [495, 229] on textarea "متعة حلوة وجوزية، يمزج آيس كريم الكراميل الغني بالزبدة مع الحليب الطازج في ميلك…" at bounding box center [481, 241] width 218 height 35
drag, startPoint x: 495, startPoint y: 229, endPoint x: 514, endPoint y: 234, distance: 19.6
click at [497, 229] on textarea "متعة حلوة وجوزية، يمزج آيس كريم الكراميل الغني بالزبدة مع الحليب الطازج في ميلك…" at bounding box center [481, 241] width 218 height 35
paste textarea "اترسكوتش"
type textarea "متعة حلوة وجوزية، يمزج [PERSON_NAME] الغني مع الحليب الطازج في ميلك شيك كثيف وك…"
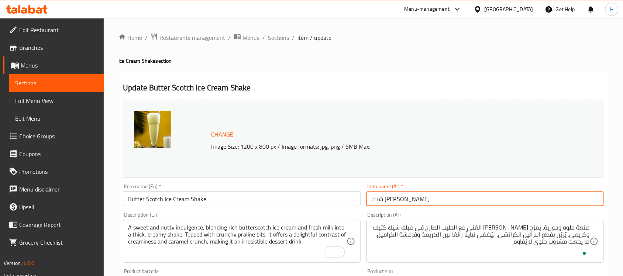
click at [498, 197] on input "شيك [PERSON_NAME]" at bounding box center [485, 199] width 237 height 15
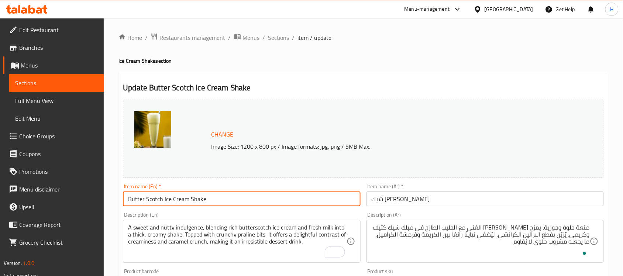
drag, startPoint x: 222, startPoint y: 202, endPoint x: 118, endPoint y: 201, distance: 103.4
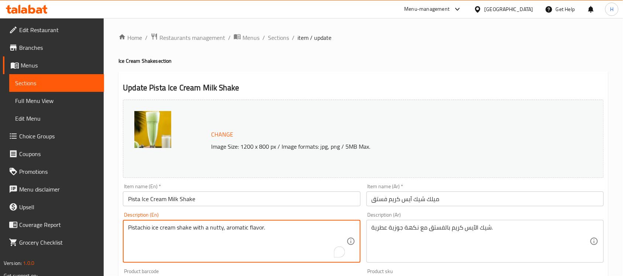
paste textarea "blended with fresh milk. Creamy, nutty, and full of earthy pistachio"
type textarea "Pistachio ice cream blended with fresh milk. Creamy, nutty, and full of earthy …"
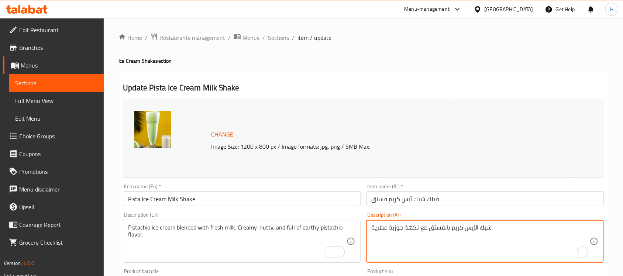
paste textarea "يس كريم الفستق ممزوج بالحليب الطازج. [PERSON_NAME]، [PERSON_NAME]، وغني بنكهة ا…"
type textarea "آيس كريم فستق ممزوج بالحليب الطازج. [PERSON_NAME]، [PERSON_NAME]، وغني بنكهة ال…"
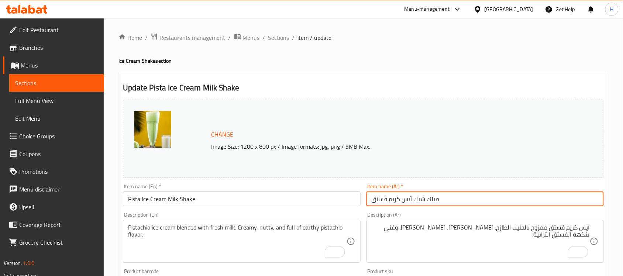
click at [497, 200] on input "ميلك شيك آيس كريم فستق" at bounding box center [485, 199] width 237 height 15
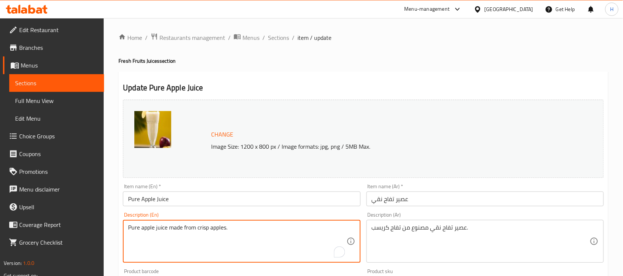
paste textarea "Fresh apples blended into a crisp, sweet juice. Light, fruity, and refreshingly…"
type textarea "Fresh apples blended into a crisp, sweet juice. Light, fruity, and refreshingly…"
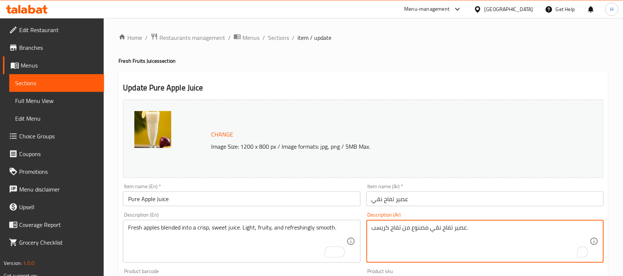
paste textarea "طازج ممزوج بنكهة حلوة ومنعشة. [PERSON_NAME]، فاكهي، وناعم المذاق"
click at [394, 230] on textarea "عصير تفاح طازج ممزوج بنكهة حلوة ومنعشة. [PERSON_NAME]، فاكهي، وناعم المذاق." at bounding box center [481, 241] width 218 height 35
paste textarea "فاح طازج ممزوج ليصبح عصيراً هشاً وحلواً. خفيف، فاكهي، ومنعش بنعومة"
type textarea "تفاح طازج ممزوج ليصبح عصيراً هشاً وحلواً. خفيف، فاكهي، ومنعش بنعومة."
click at [436, 199] on input "عصير تفاح نقي" at bounding box center [485, 199] width 237 height 15
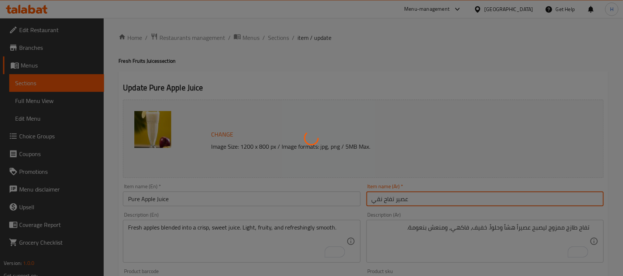
scroll to position [46, 0]
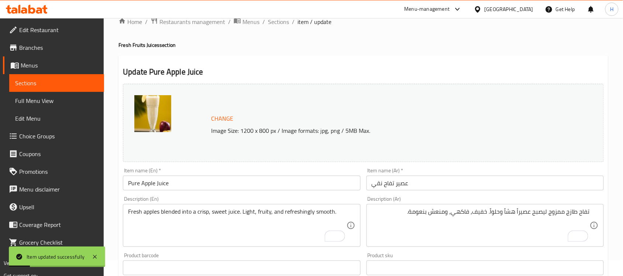
drag, startPoint x: 605, startPoint y: 50, endPoint x: 605, endPoint y: 39, distance: 11.4
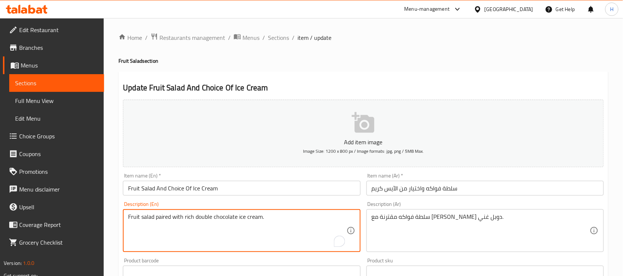
paste textarea "Cool down with our Fruit Salad with Ice Cream — a colorful blend of four season…"
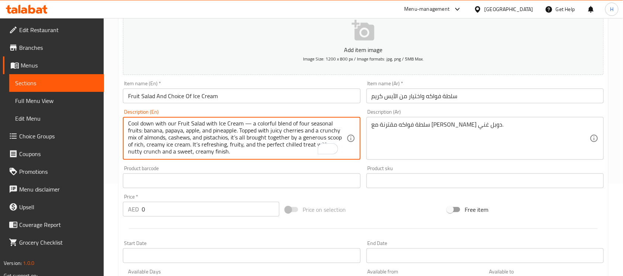
scroll to position [1, 0]
click at [355, 165] on div "Add item image Image Size: 1200 x 800 px / Image formats: jpg, png / 5MB Max. I…" at bounding box center [363, 163] width 487 height 318
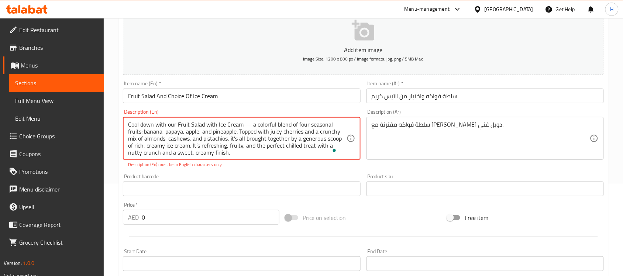
scroll to position [0, 0]
type textarea "Cool down with our Fruit Salad with Ice Cream. A colorful blend of four seasona…"
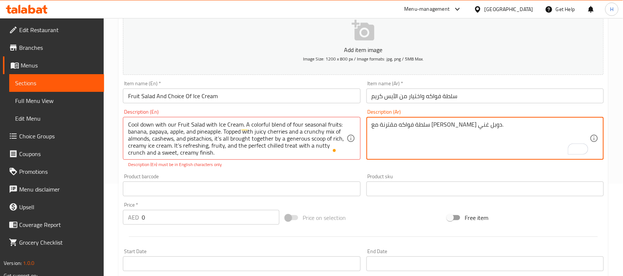
paste textarea "نعش نفسك مع سلطة الفواكه مع الآيس كريم - مزيجٌ غنيٌّ من أربع فواكه موسمية: المو…"
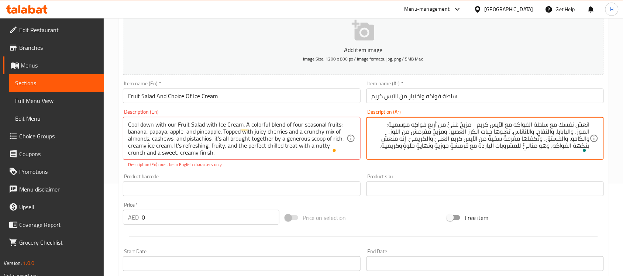
type textarea "انعش نفسك مع سلطة الفواكه مع الآيس كريم - مزيجٌ غنيٌّ من أربع فواكه موسمية: الم…"
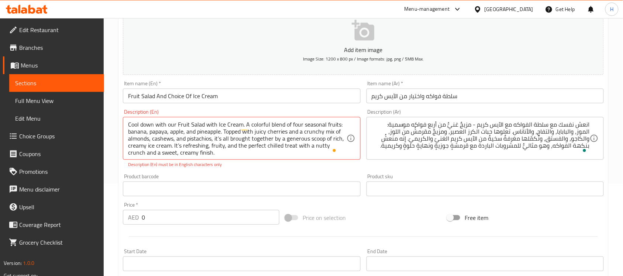
click at [255, 147] on textarea "Cool down with our Fruit Salad with Ice Cream. A colorful blend of four seasona…" at bounding box center [237, 138] width 218 height 35
paste textarea "— a"
type textarea "Cool down with our Fruit Salad with Ice Cream - a colorful blend of four season…"
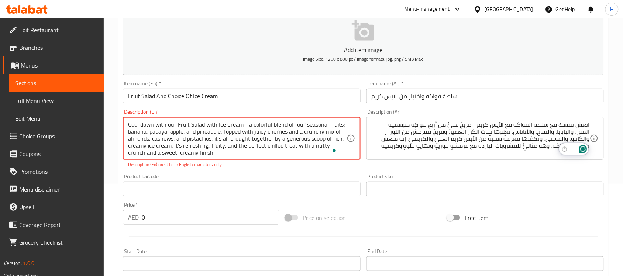
type textarea "Cool down with our Fruit Salad with Ice Cream - a colorful blend of four season…"
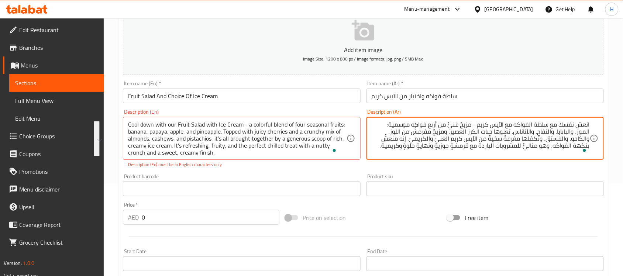
click at [415, 146] on textarea "انعش نفسك مع سلطة الفواكه مع الآيس كريم - مزيجٌ غنيٌّ من أربع فواكه موسمية: الم…" at bounding box center [481, 138] width 218 height 35
paste textarea "عش مع سلطة الفواكه بالآيس كريم – مزيج ملون من أربع فواكه موسمية: الموز، الباباي…"
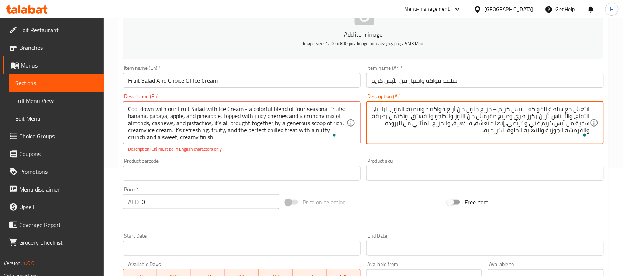
scroll to position [92, 0]
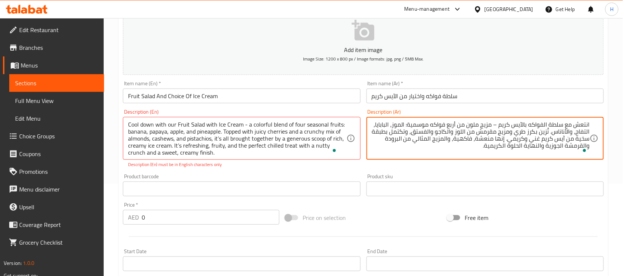
click at [395, 126] on textarea "انتعش مع سلطة الفواكه بالآيس كريم – مزيج ملون من أربع فواكه موسمية: الموز، البا…" at bounding box center [481, 138] width 218 height 35
click at [382, 124] on textarea "انتعش مع سلطة الفواكه بالآيس كريم – مزيج ملون من أربع فواكه موسمية: الموز، البا…" at bounding box center [481, 138] width 218 height 35
click at [579, 132] on textarea "انتعش مع سلطة الفواكه بالآيس كريم – مزيج ملون من أربع فواكه موسمية: الموز، البا…" at bounding box center [481, 138] width 218 height 35
click at [560, 132] on textarea "انتعش مع سلطة الفواكه بالآيس كريم – مزيج ملون من أربع فواكه موسمية: الموز، البا…" at bounding box center [481, 138] width 218 height 35
click at [538, 134] on textarea "انتعش مع سلطة الفواكه بالآيس كريم – مزيج ملون من أربع فواكه موسمية: الموز، البا…" at bounding box center [481, 138] width 218 height 35
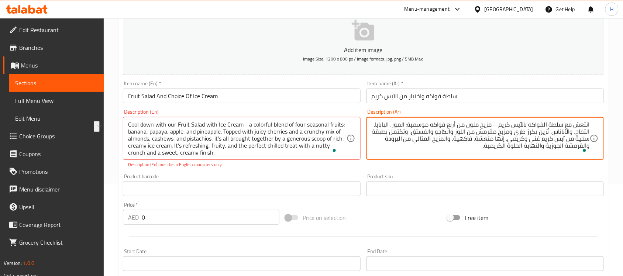
drag, startPoint x: 494, startPoint y: 139, endPoint x: 432, endPoint y: 141, distance: 61.7
click at [432, 141] on textarea "انتعش مع سلطة الفواكه بالآيس كريم – مزيج ملون من أربع فواكه موسمية: الموز، البا…" at bounding box center [481, 138] width 218 height 35
click at [438, 138] on textarea "انتعش مع سلطة الفواكه بالآيس كريم – مزيج ملون من أربع فواكه موسمية: الموز، البا…" at bounding box center [481, 138] width 218 height 35
click at [520, 124] on textarea "انتعش مع سلطة الفواكه بالآيس كريم – مزيج ملون من أربع فواكه موسمية: الموز، البا…" at bounding box center [481, 138] width 218 height 35
type textarea "انتعش مع سلطة الفواكه بالآيس كريم - مزيج ملون من أربع فواكه موسمية: الموز، البا…"
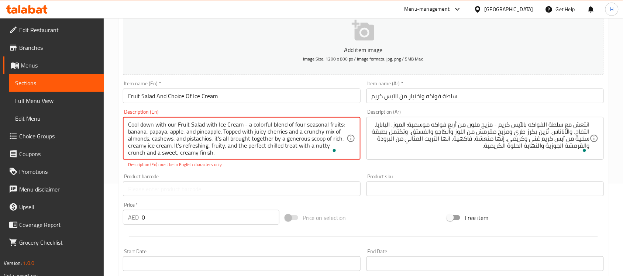
type textarea "Cool down with our Fruit Salad with Ice Cream - a colorful blend of four season…"
paste textarea "'"
type textarea "Cool down with our Fruit Salad with Ice Cream - a colorful blend of four season…"
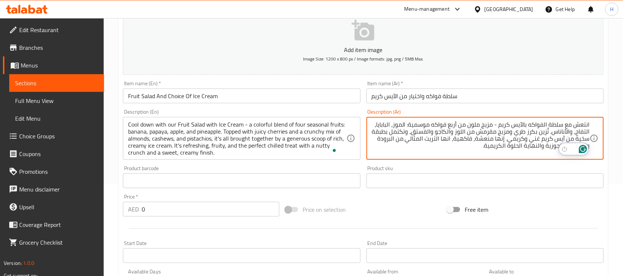
click at [426, 138] on textarea "انتعش مع سلطة الفواكه بالآيس كريم - مزيج ملون من أربع فواكه موسمية: الموز، البا…" at bounding box center [481, 138] width 218 height 35
type textarea "انتعش مع سلطة الفواكه بالآيس كريم - مزيج ملون من أربع فواكه موسمية: موز، بابايا…"
click at [434, 94] on input "سلطة فواكه واختيار من الآيس كريم" at bounding box center [485, 96] width 237 height 15
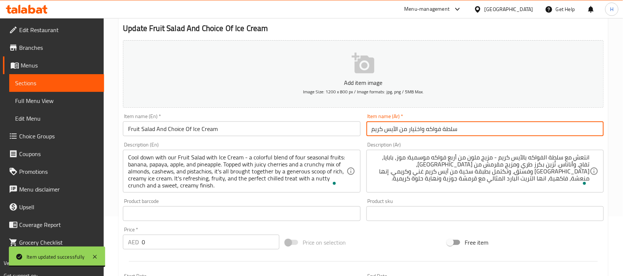
scroll to position [0, 0]
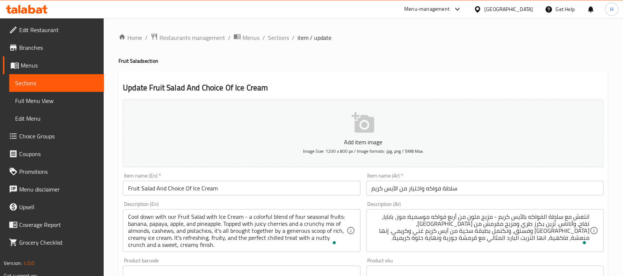
click at [166, 188] on input "Fruit Salad And Choice Of Ice Cream" at bounding box center [241, 188] width 237 height 15
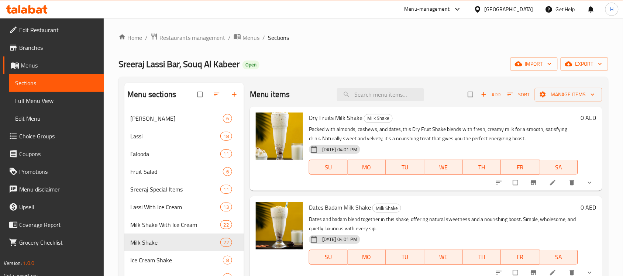
click at [69, 100] on span "Full Menu View" at bounding box center [56, 100] width 83 height 9
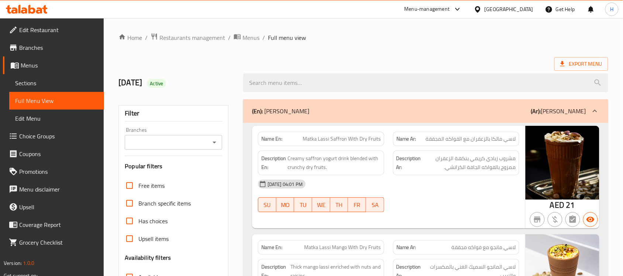
click at [213, 143] on icon "Open" at bounding box center [214, 142] width 9 height 9
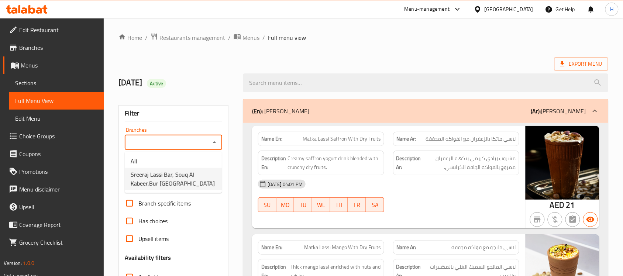
click at [185, 178] on span "Sreeraj Lassi Bar, Souq Al Kabeer,Bur [GEOGRAPHIC_DATA]" at bounding box center [173, 179] width 85 height 18
type input "Sreeraj Lassi Bar, Souq Al Kabeer,Bur [GEOGRAPHIC_DATA]"
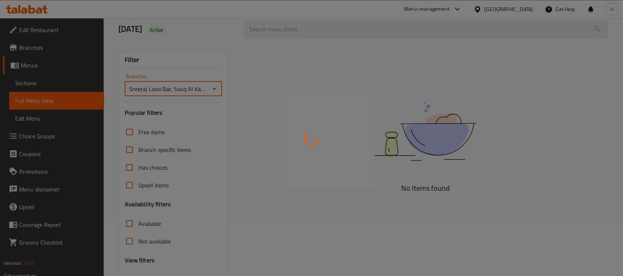
scroll to position [117, 0]
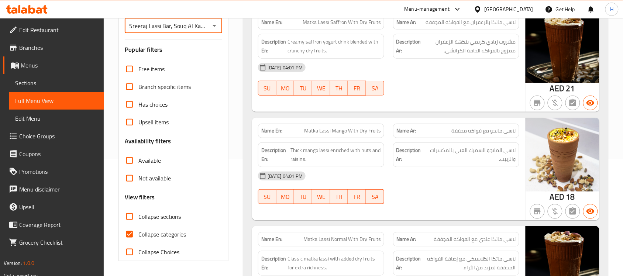
click at [456, 79] on div "[DATE] 04:01 PM SU MO TU WE TH FR SA" at bounding box center [389, 79] width 270 height 41
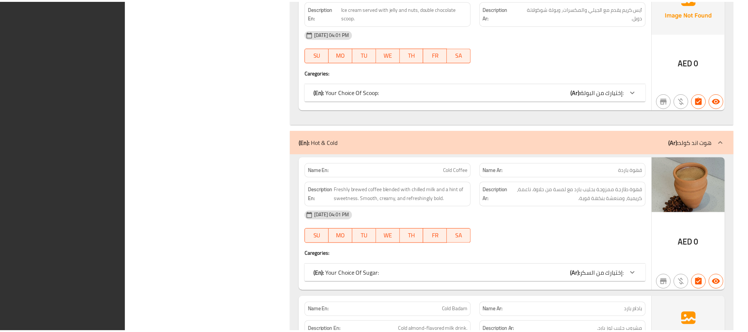
scroll to position [22091, 0]
